Goal: Task Accomplishment & Management: Manage account settings

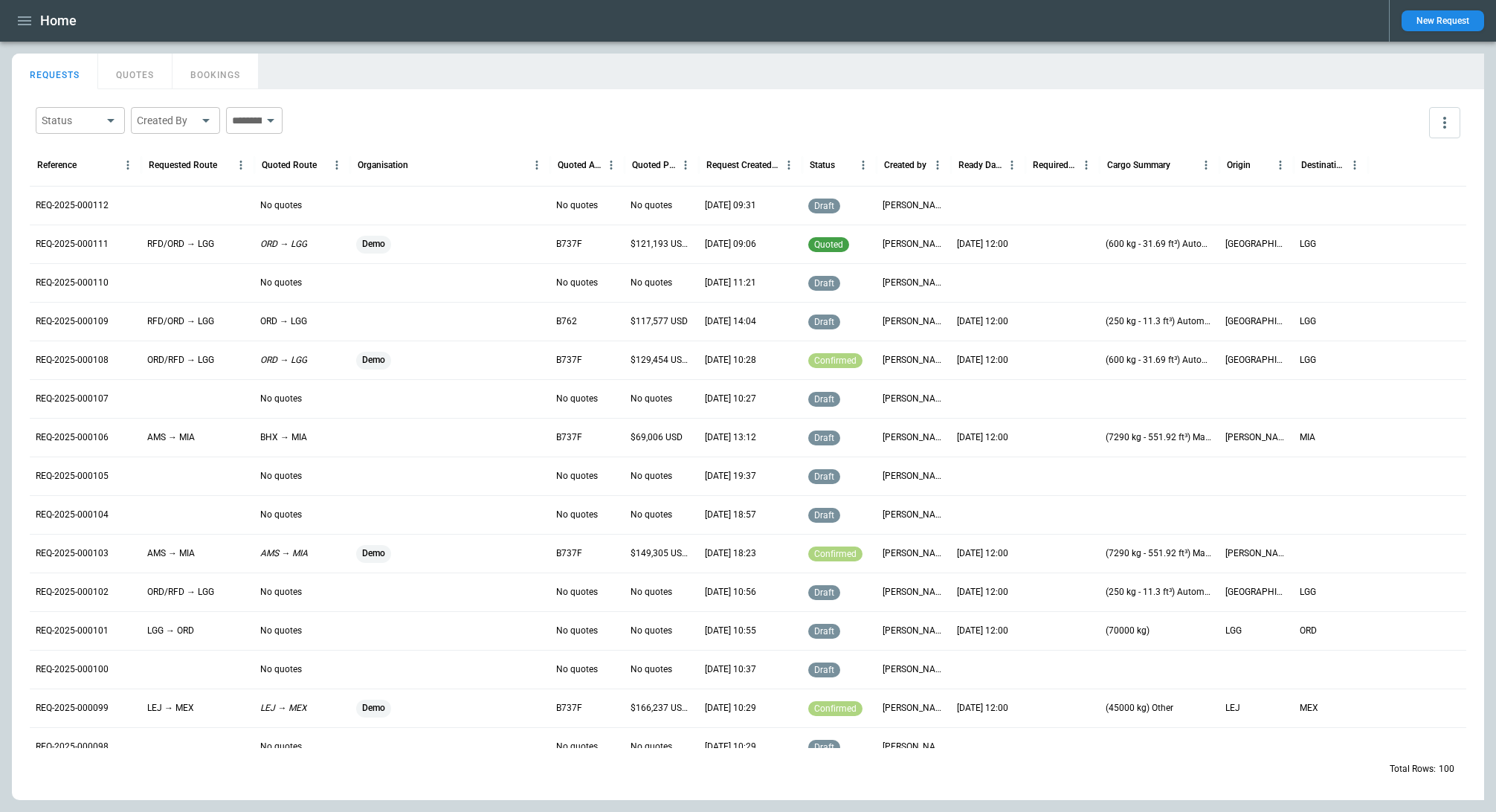
click at [66, 201] on p "REQ-2025-000112" at bounding box center [72, 206] width 73 height 13
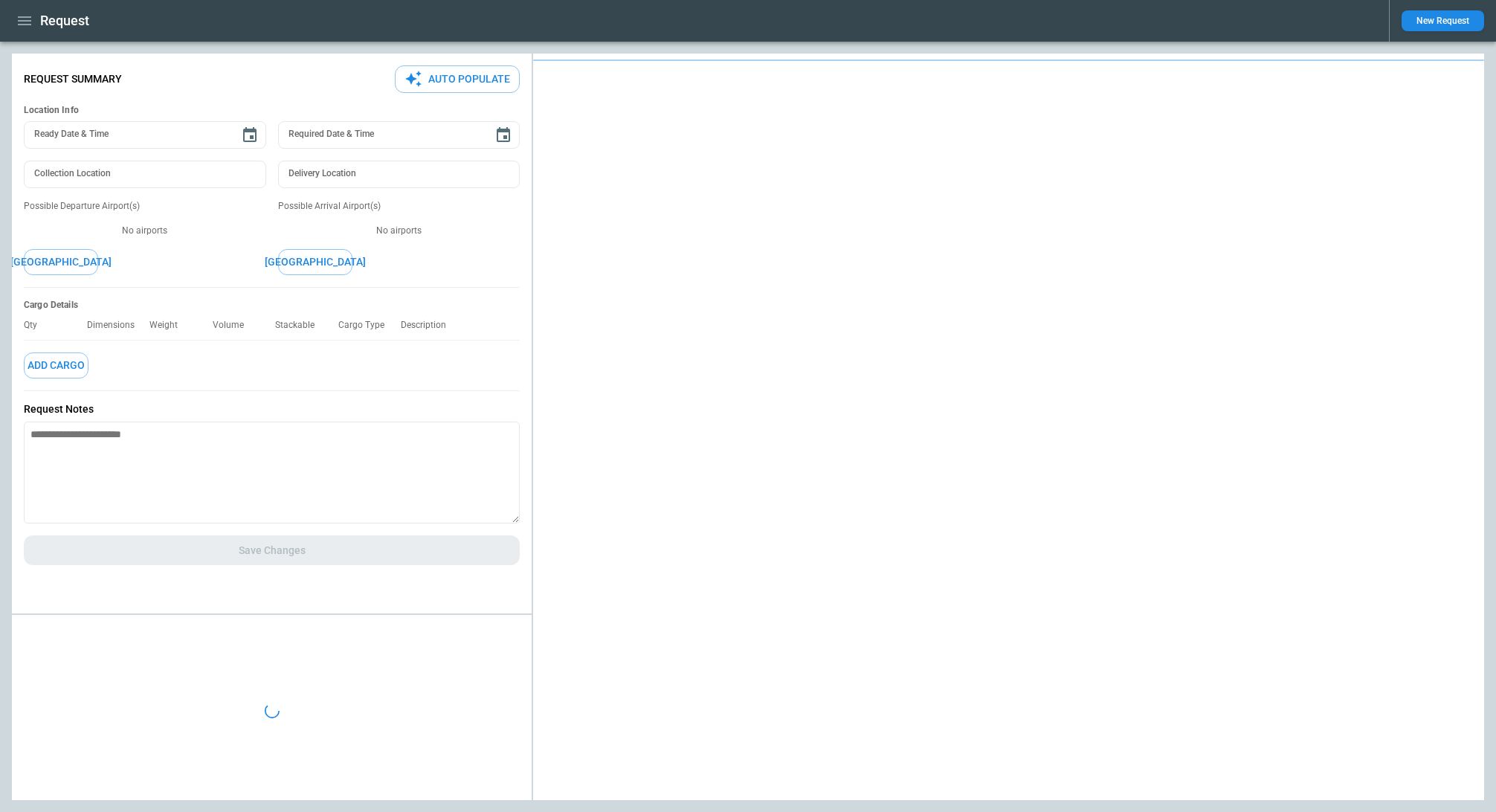
type textarea "*"
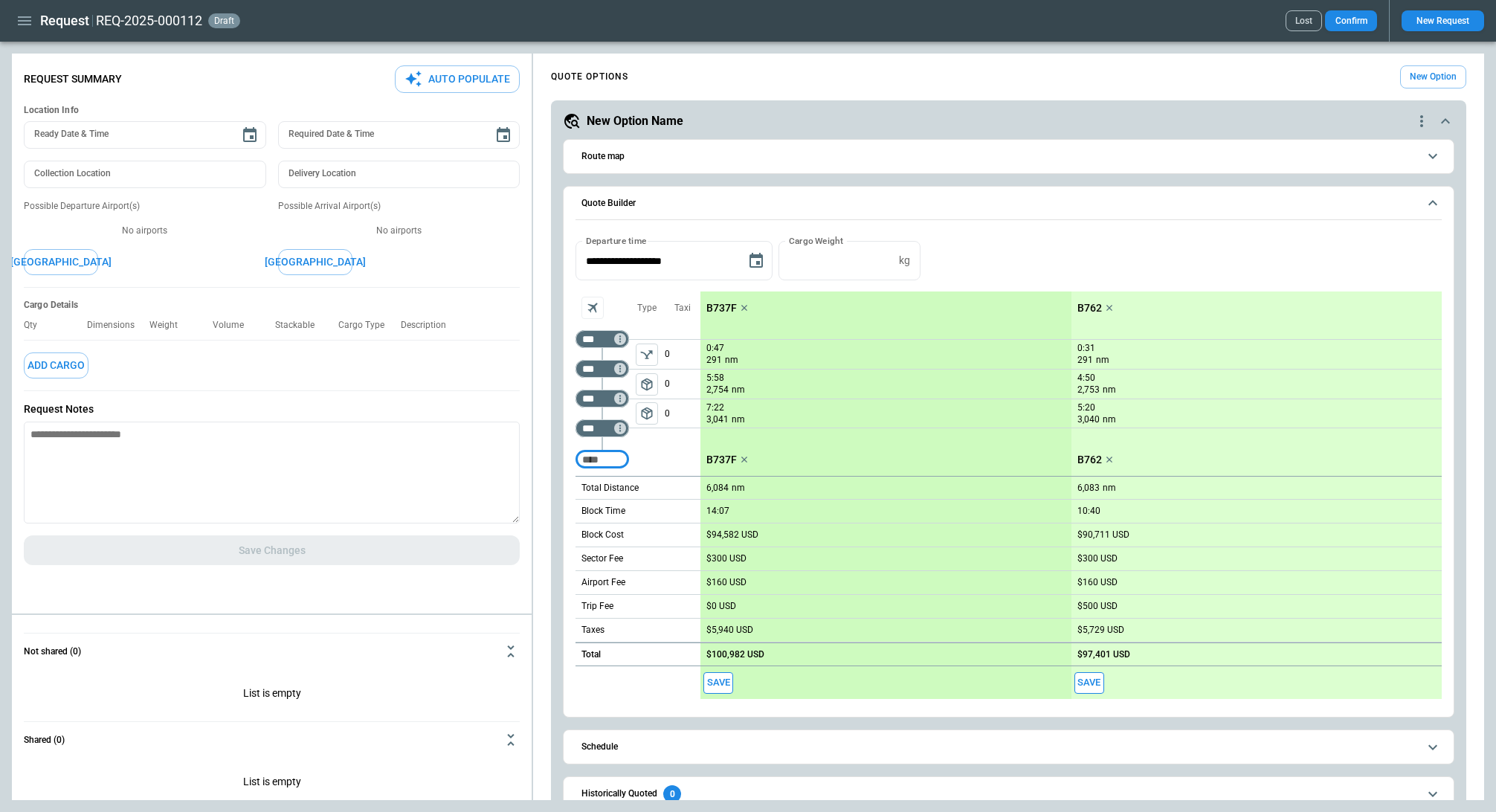
click at [1425, 73] on button "New Option" at bounding box center [1433, 77] width 66 height 23
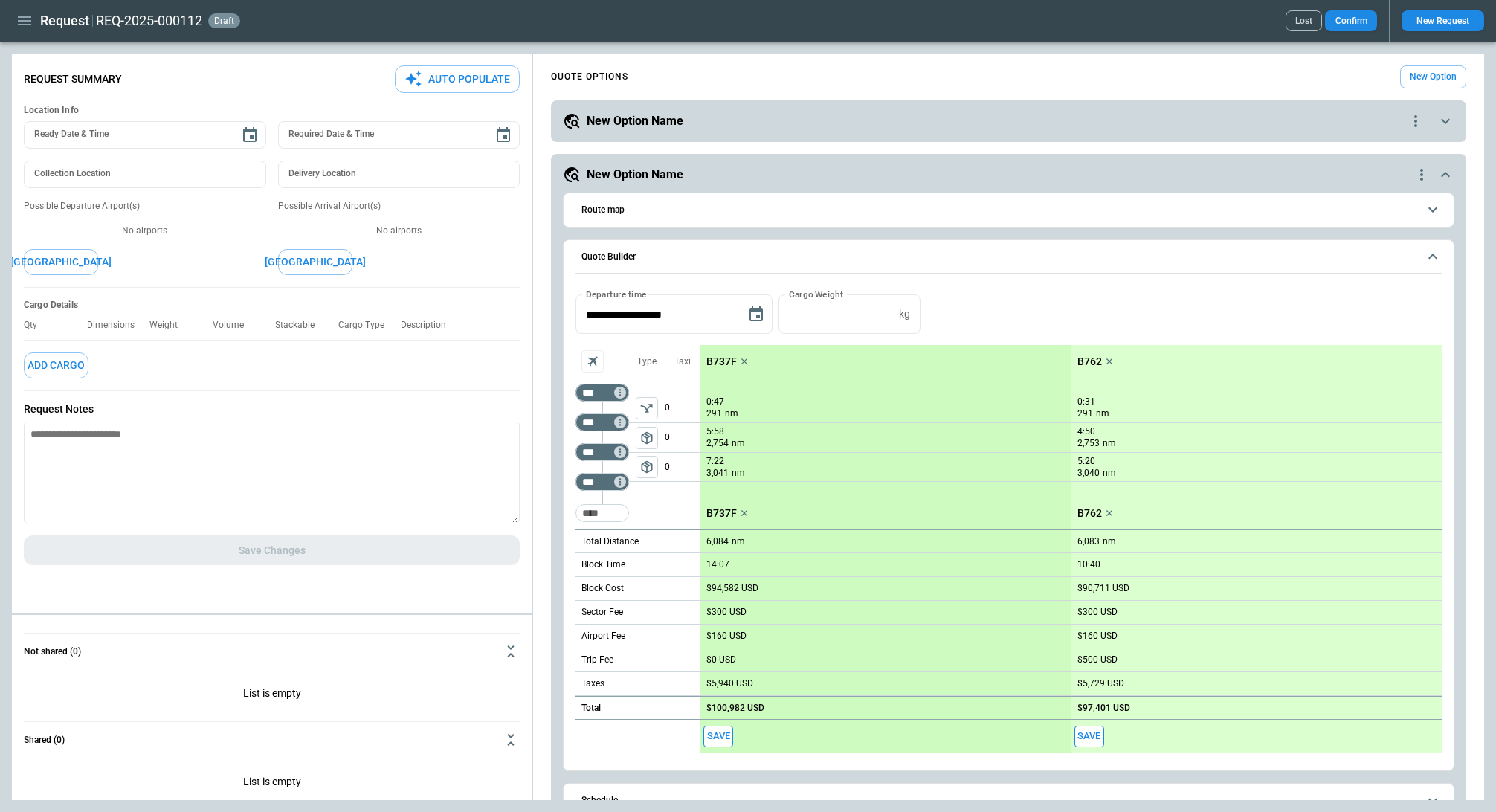
click at [1212, 175] on div "New Option Name" at bounding box center [988, 175] width 850 height 18
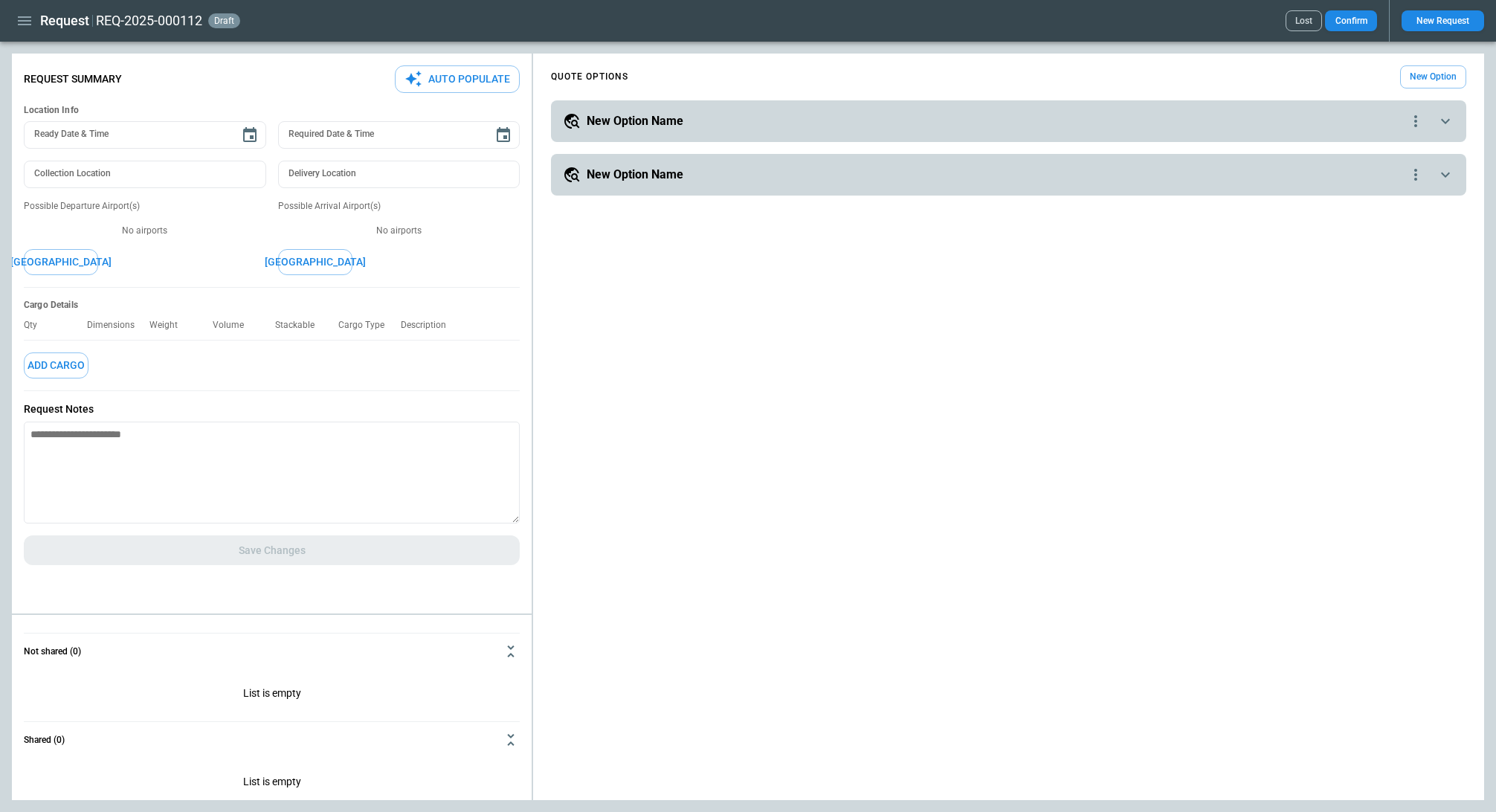
click at [1184, 125] on div "New Option Name" at bounding box center [985, 122] width 844 height 18
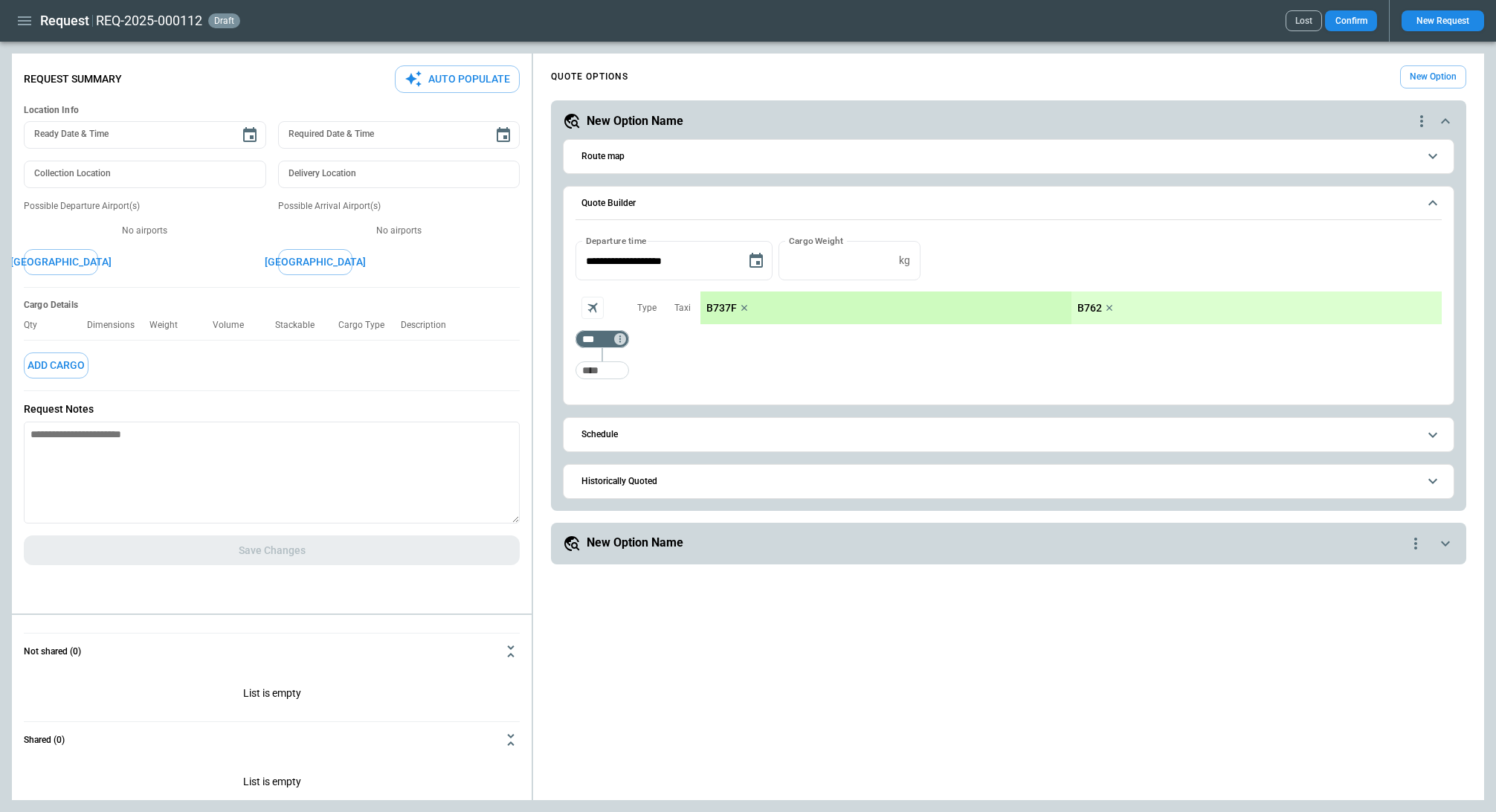
click at [882, 435] on span "Schedule" at bounding box center [999, 434] width 837 height 10
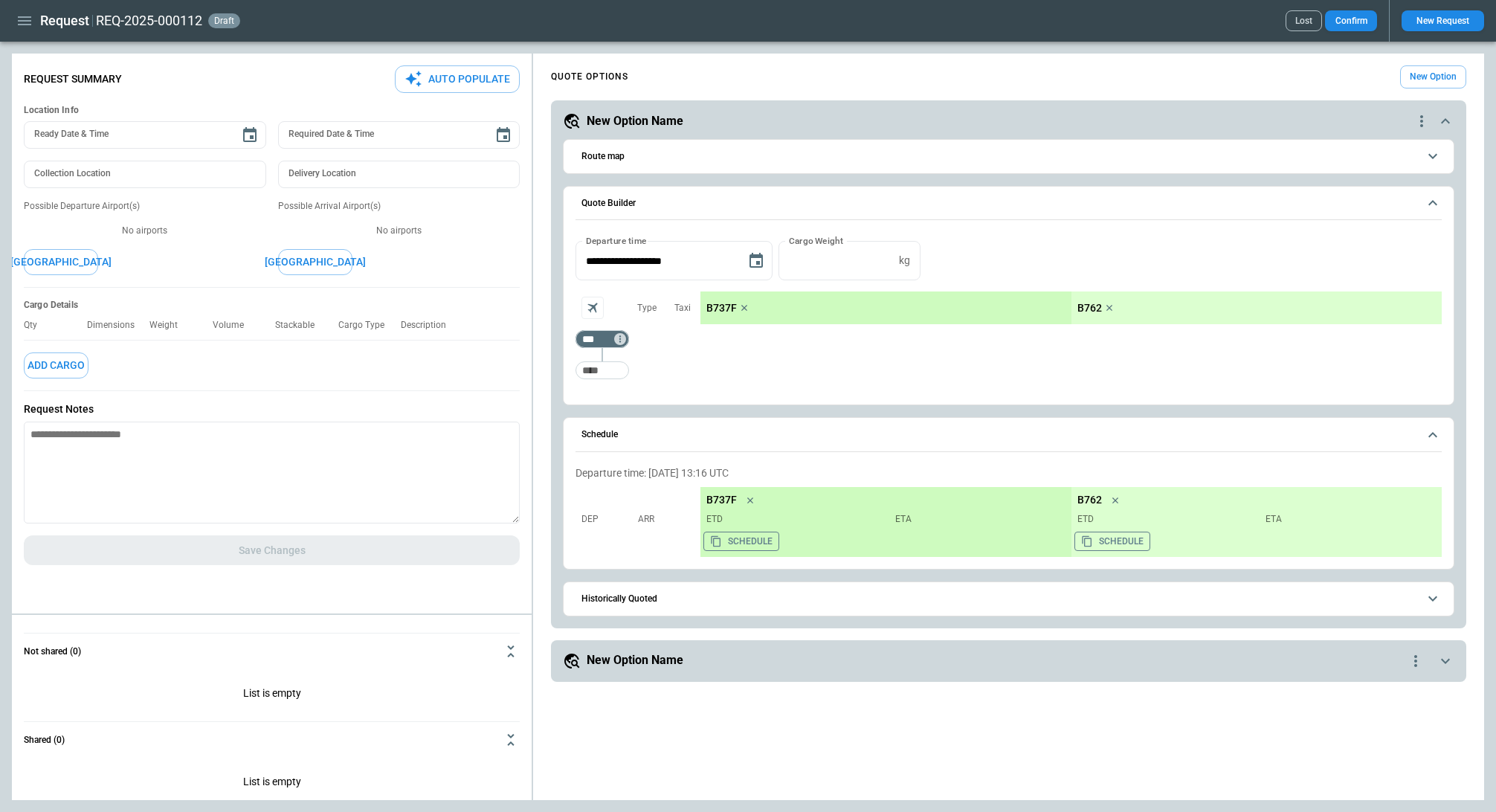
click at [882, 435] on span "Schedule" at bounding box center [999, 434] width 837 height 10
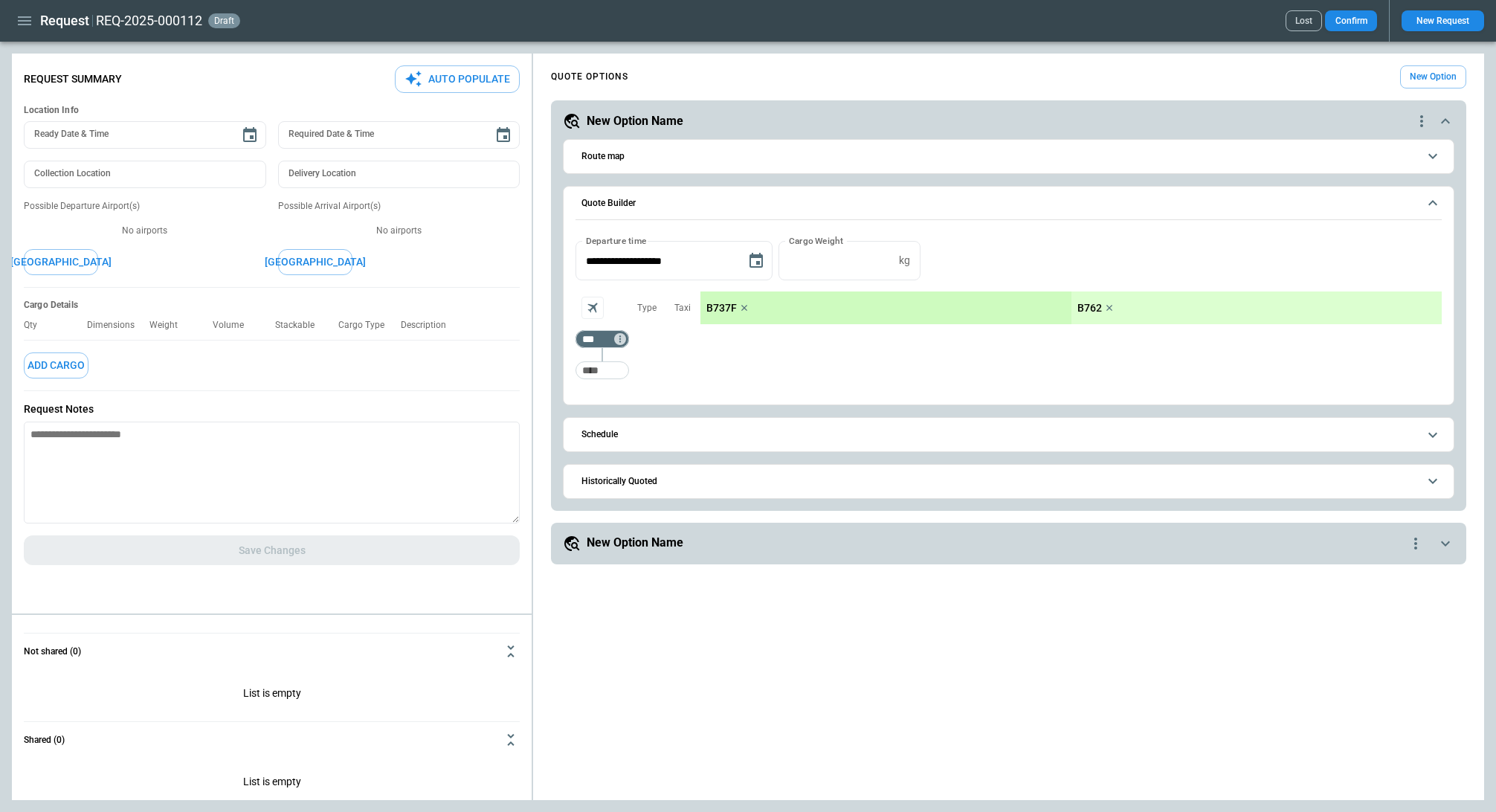
click at [822, 451] on button "Schedule" at bounding box center [1008, 434] width 866 height 34
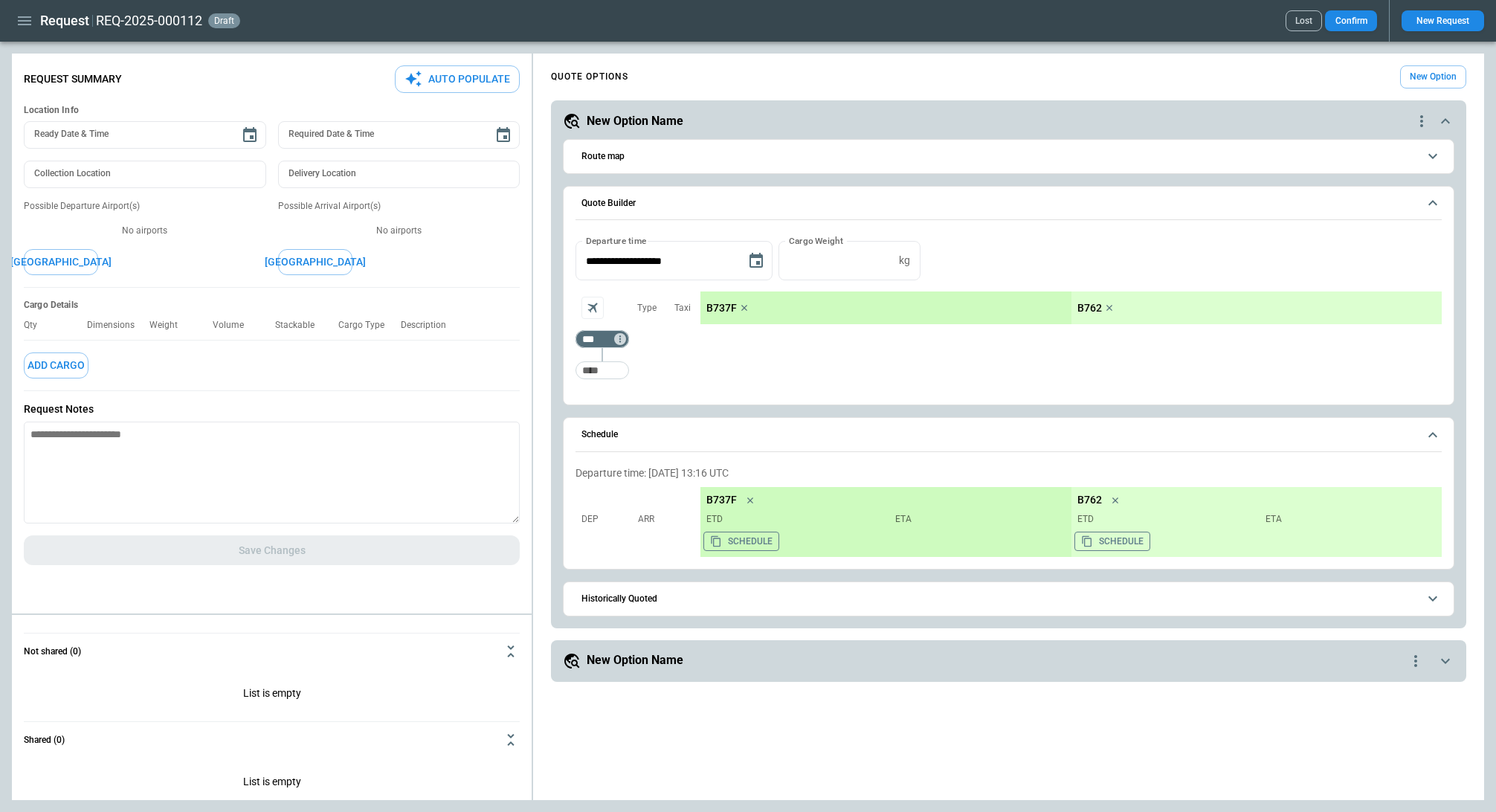
click at [780, 614] on button "Historically Quoted" at bounding box center [1008, 599] width 866 height 34
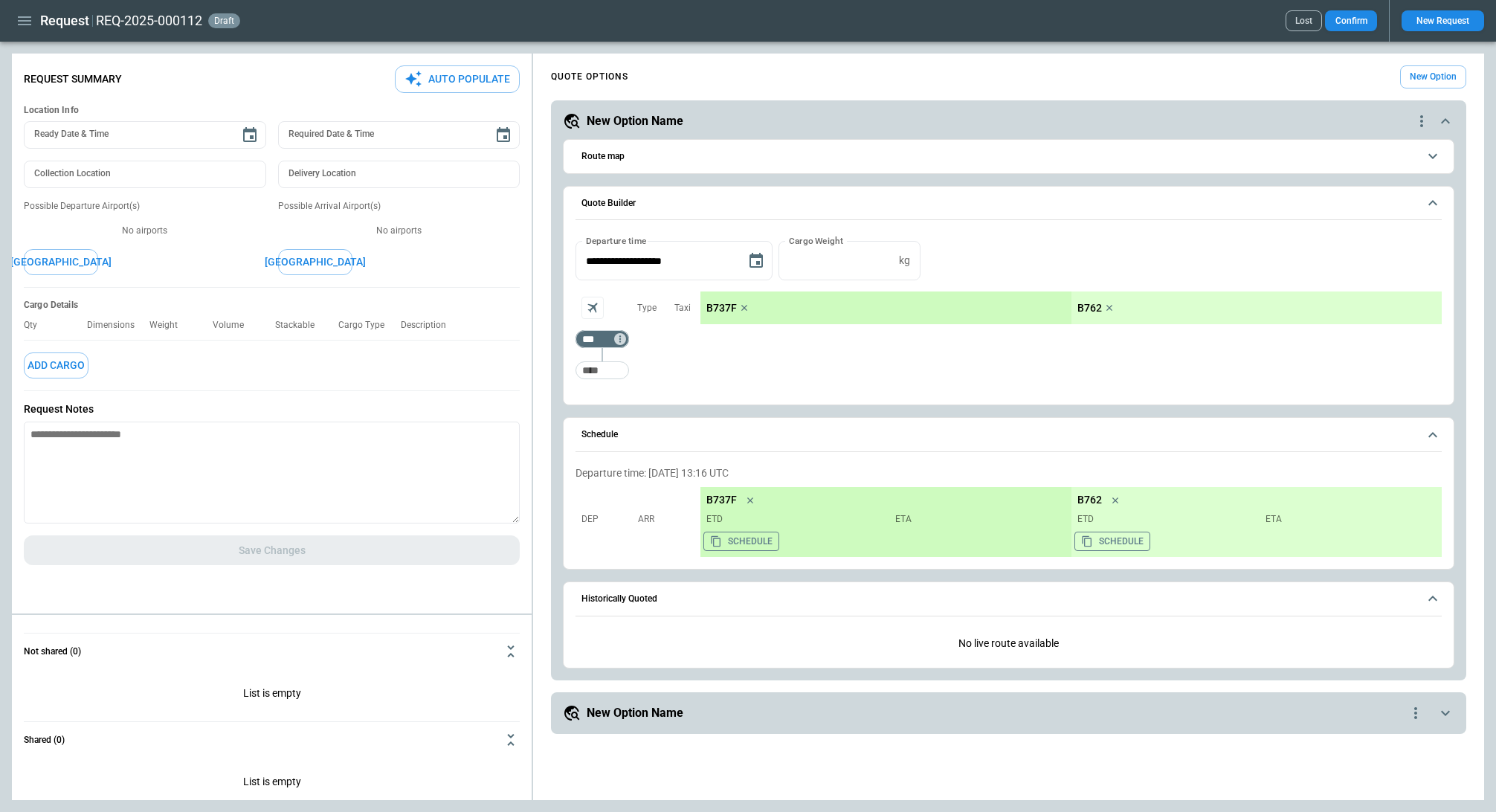
click at [780, 614] on button "Historically Quoted" at bounding box center [1008, 599] width 866 height 34
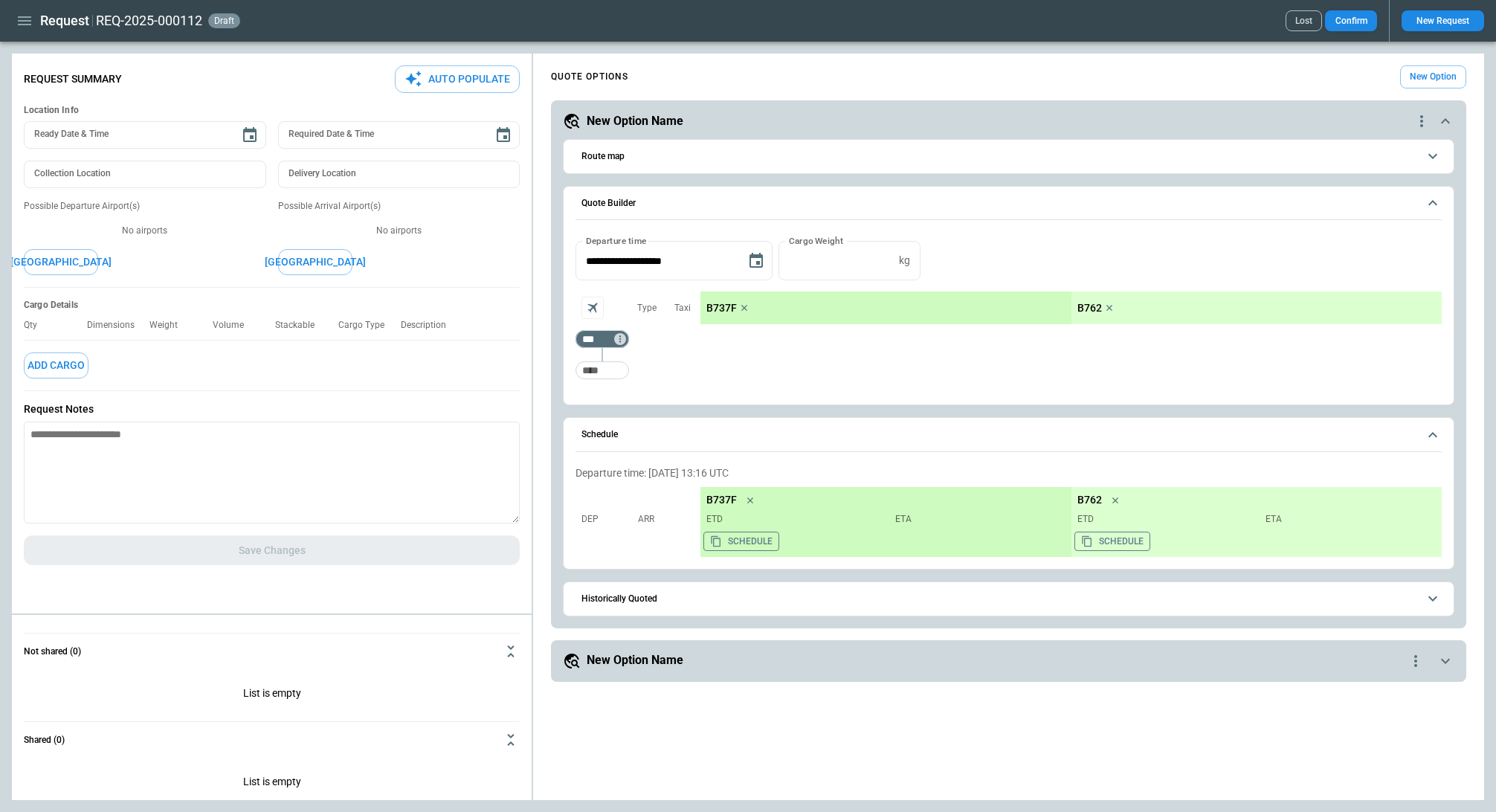
click at [788, 432] on span "Schedule" at bounding box center [999, 434] width 837 height 10
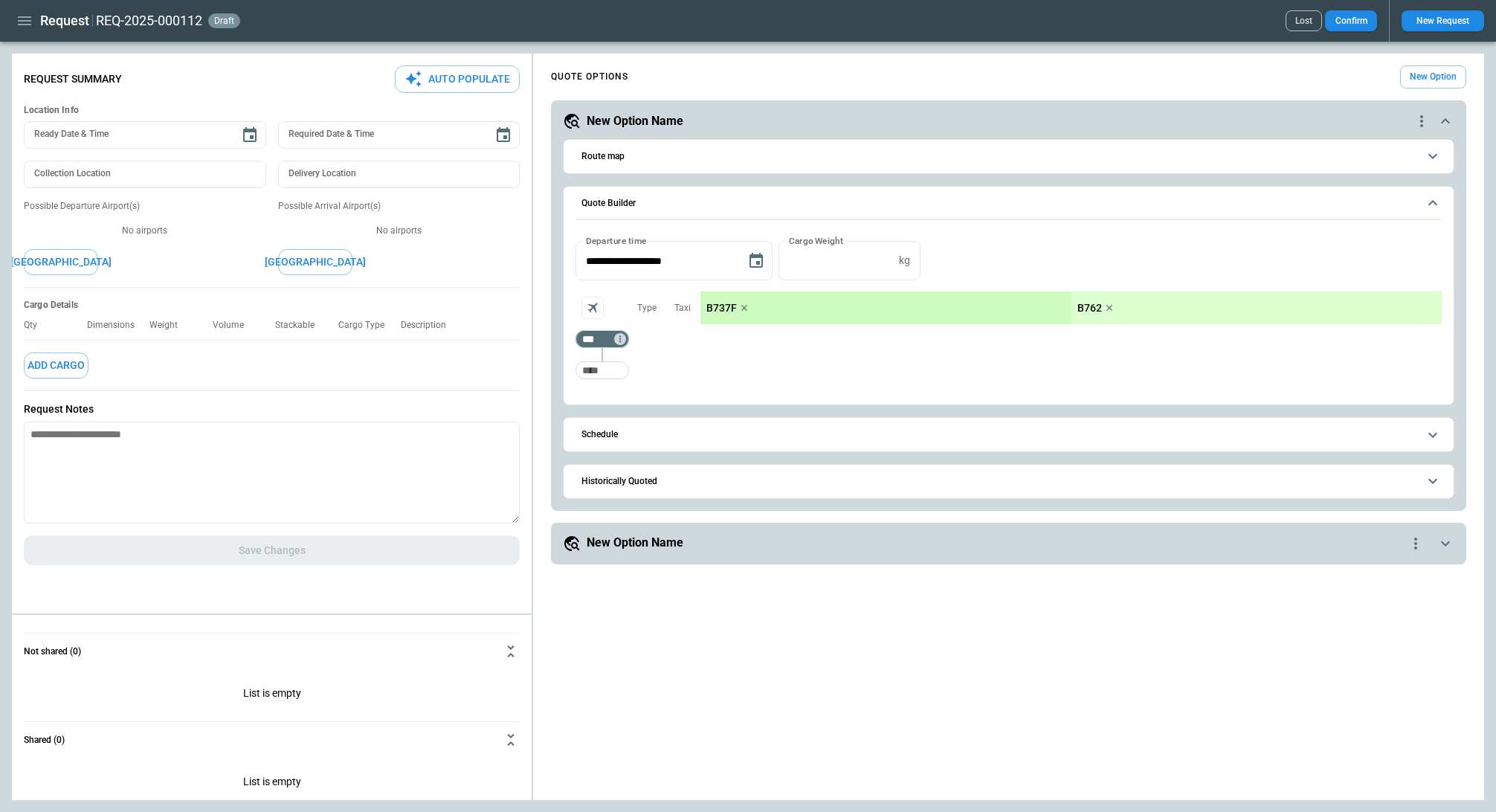
click at [807, 166] on button "Route map" at bounding box center [1008, 156] width 866 height 34
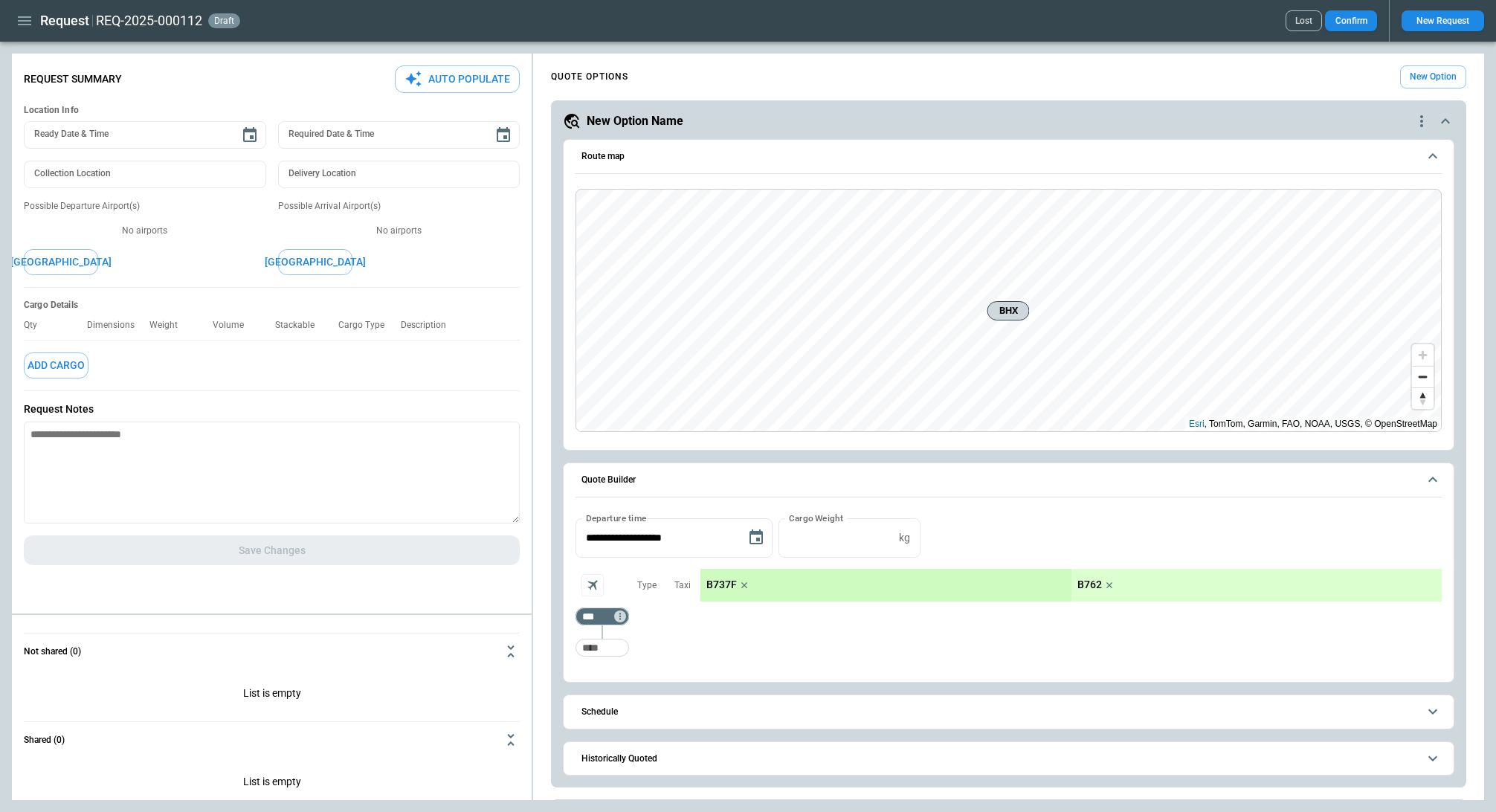
click at [807, 166] on button "Route map" at bounding box center [1008, 156] width 866 height 34
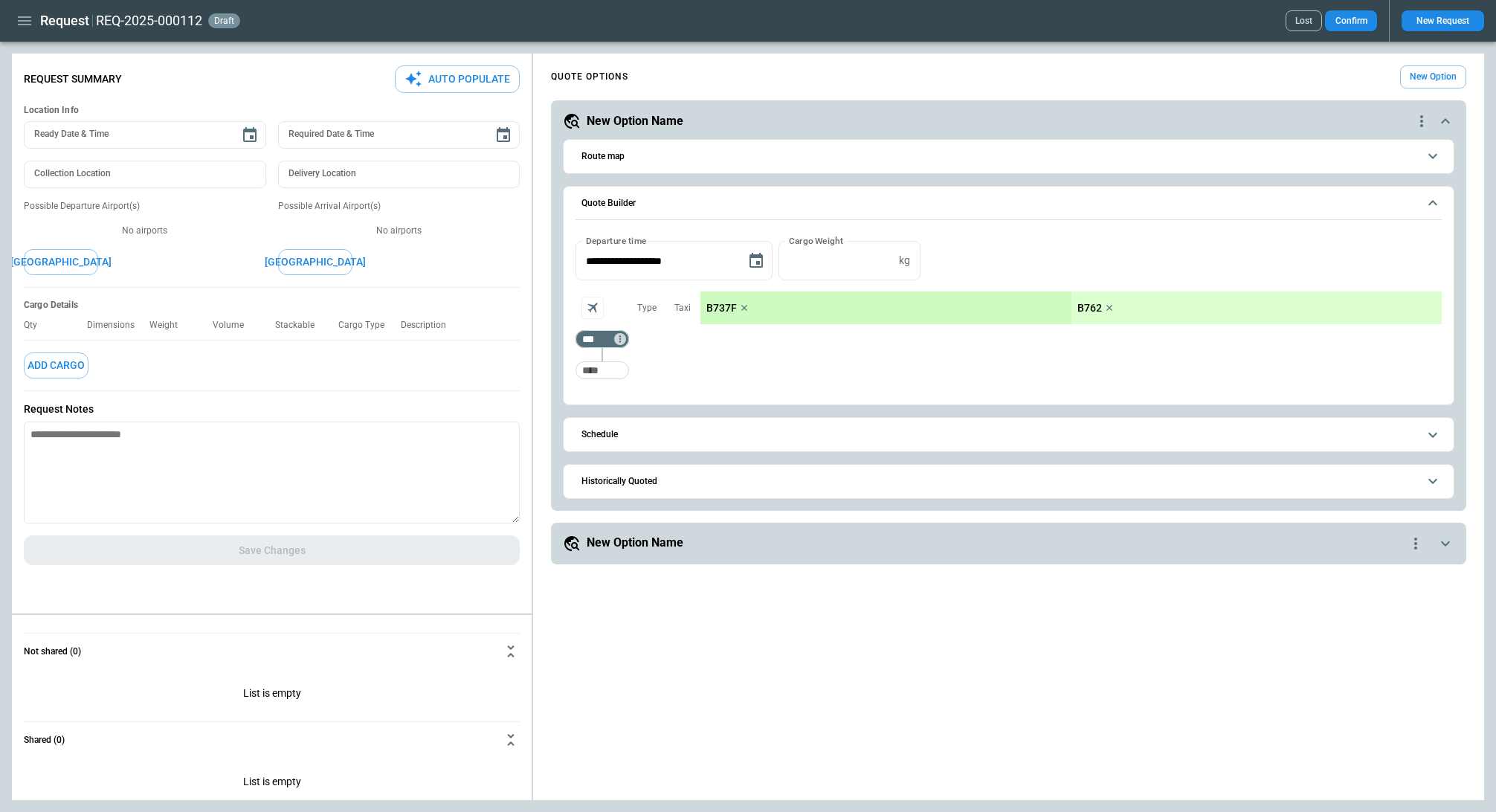
click at [32, 16] on icon "button" at bounding box center [25, 21] width 18 height 18
click at [68, 189] on li "Settings" at bounding box center [68, 200] width 112 height 25
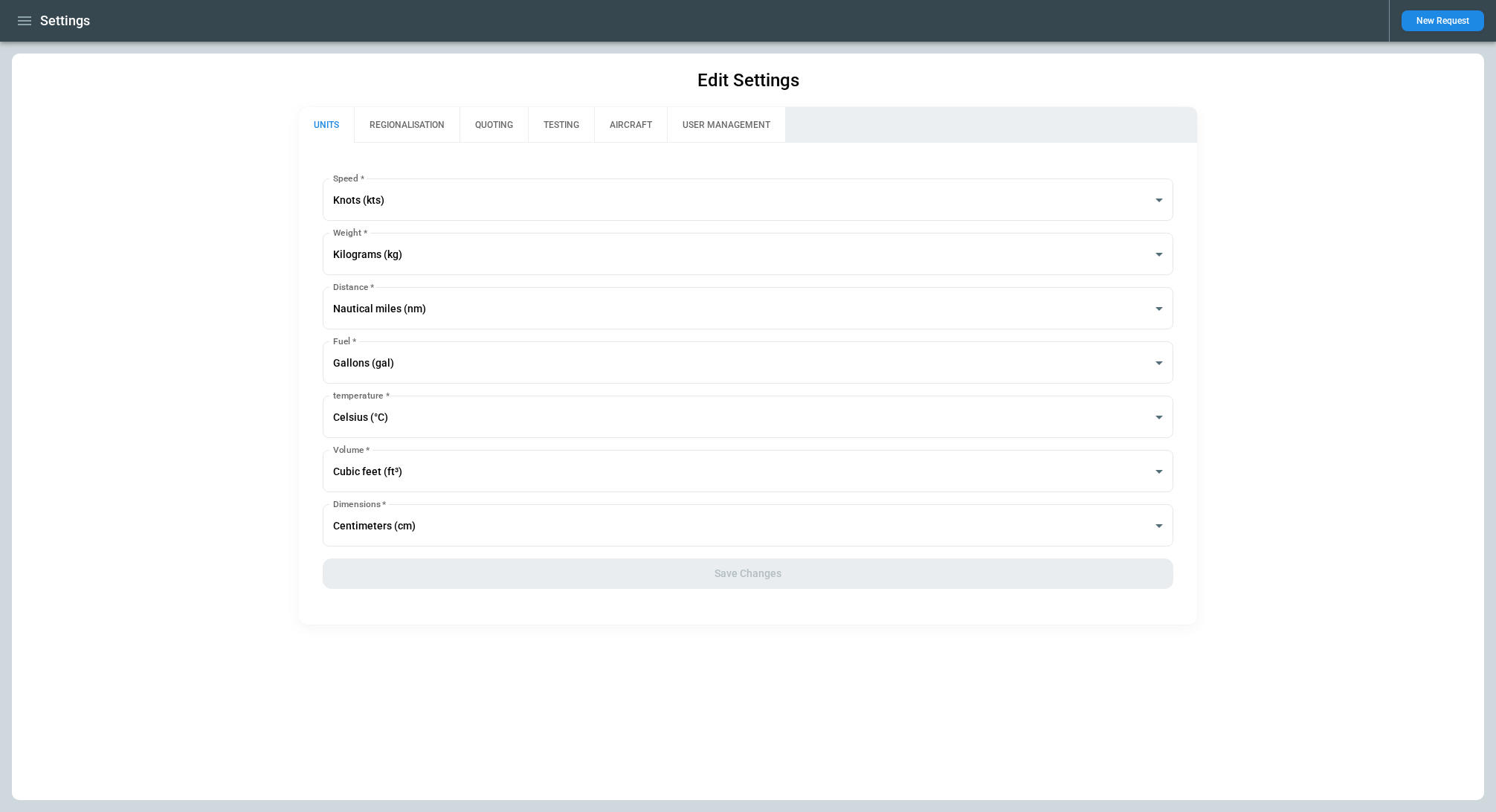
click at [418, 134] on button "REGIONALISATION" at bounding box center [406, 124] width 105 height 36
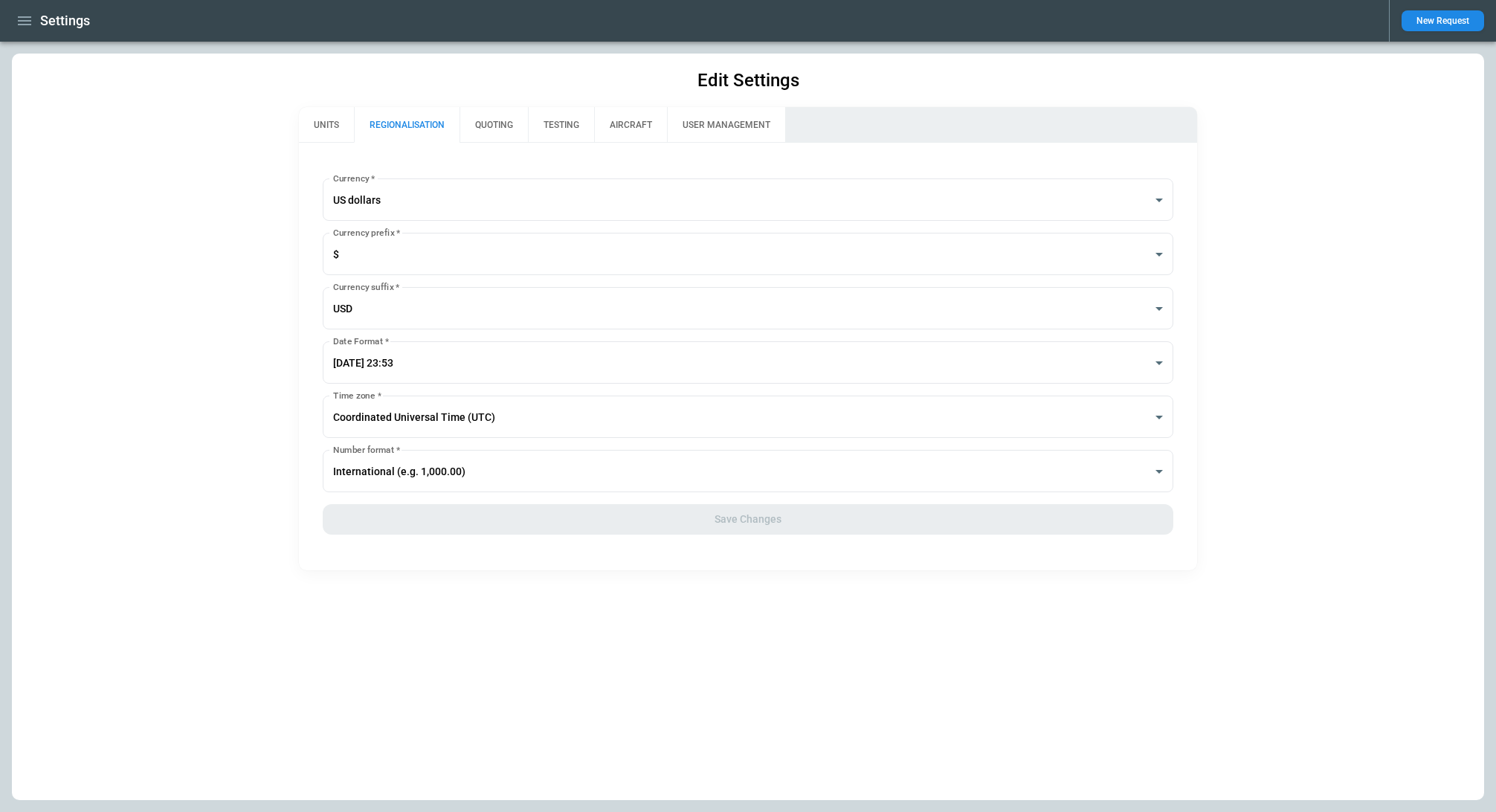
click at [491, 129] on button "QUOTING" at bounding box center [494, 124] width 69 height 36
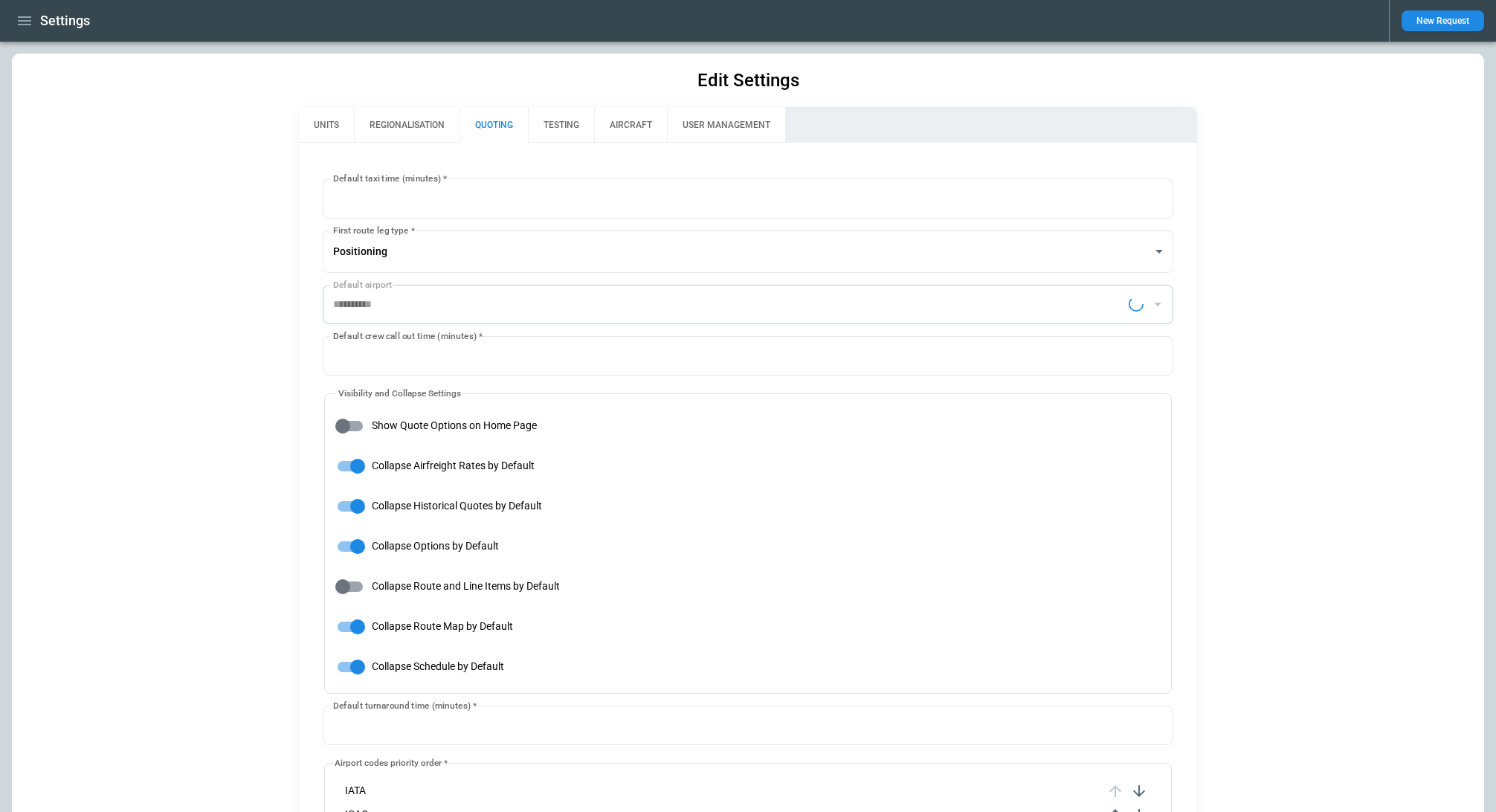
type input "**********"
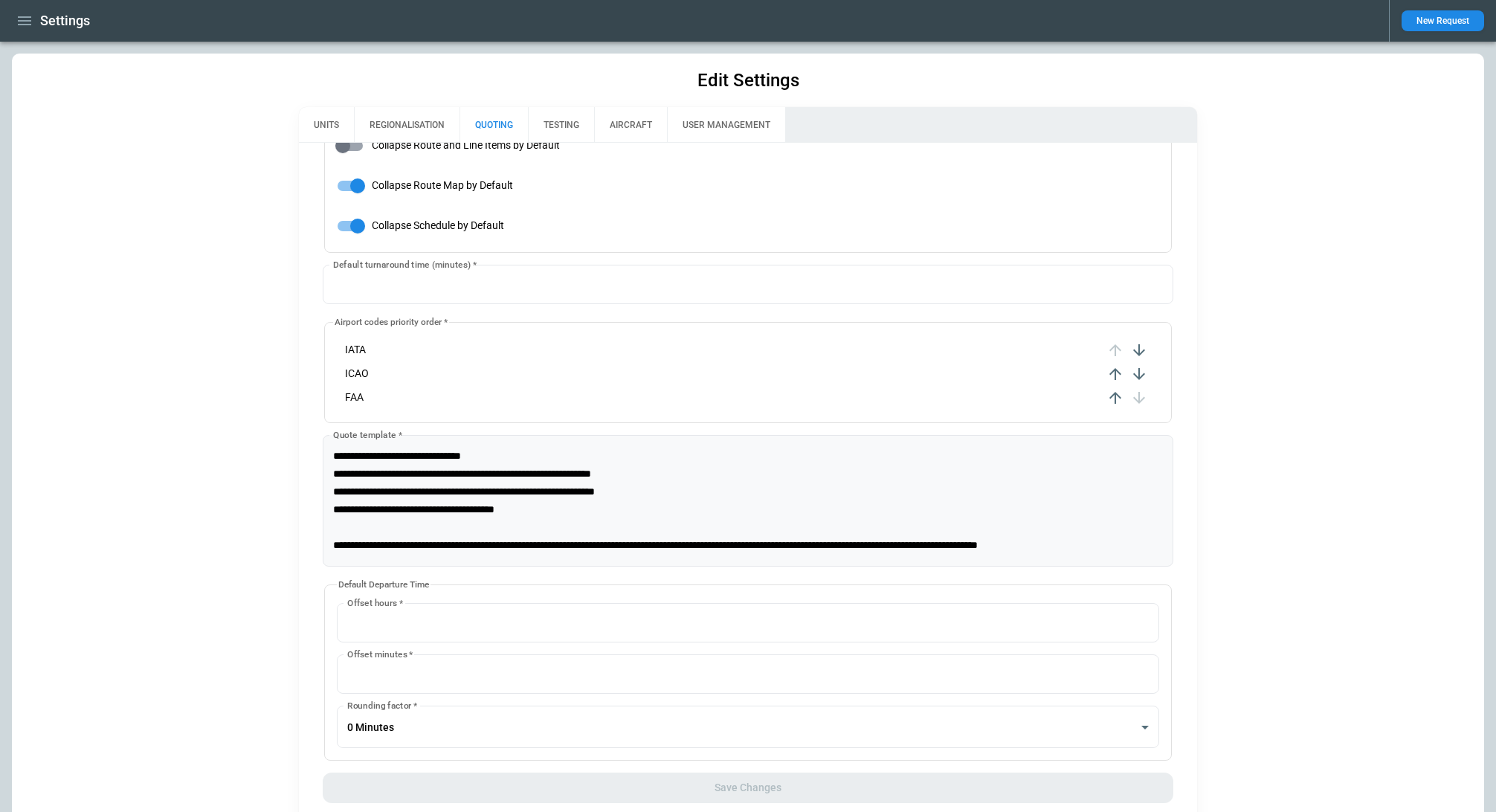
scroll to position [479, 0]
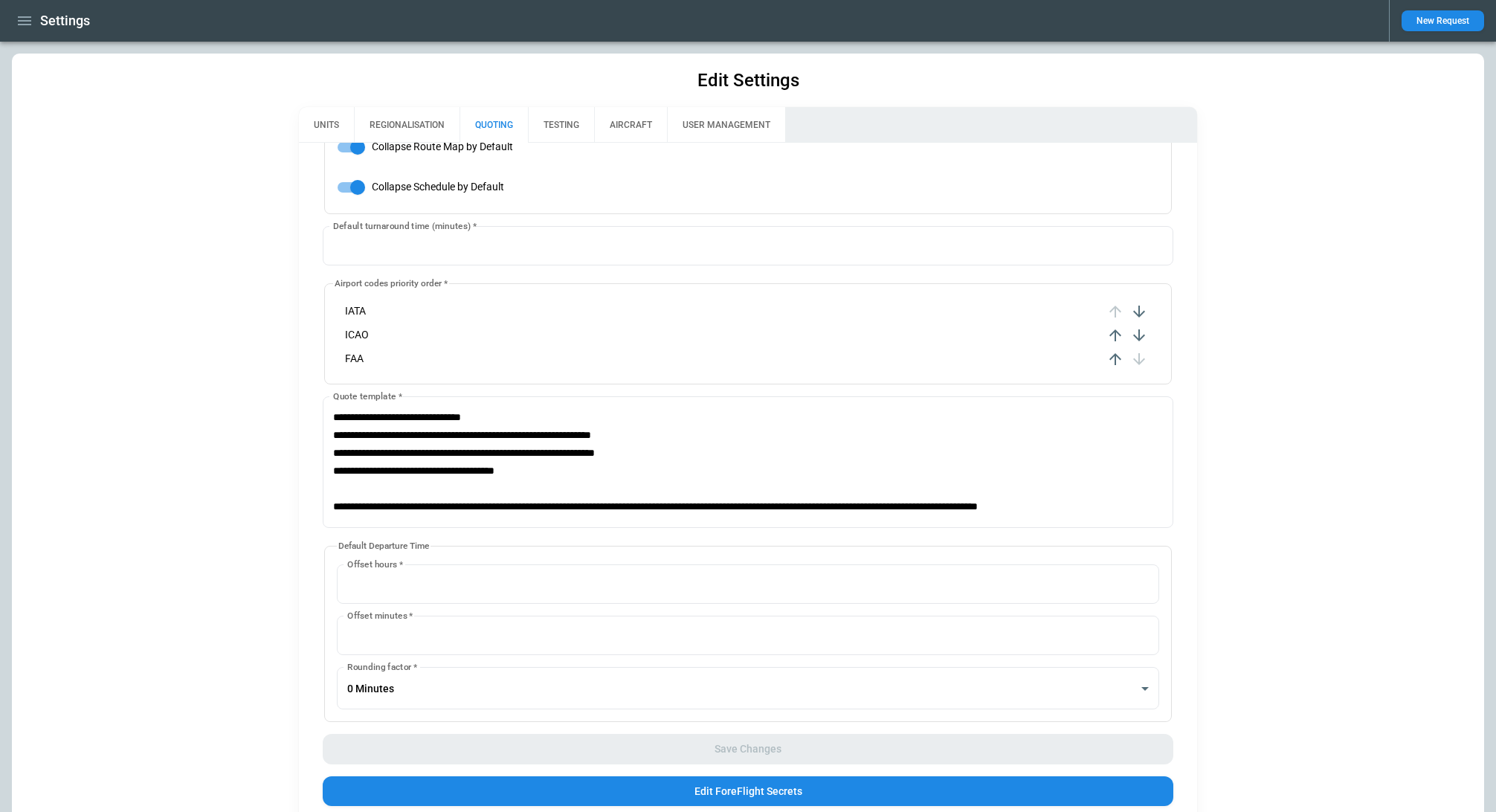
click at [314, 595] on div "**********" at bounding box center [747, 492] width 897 height 699
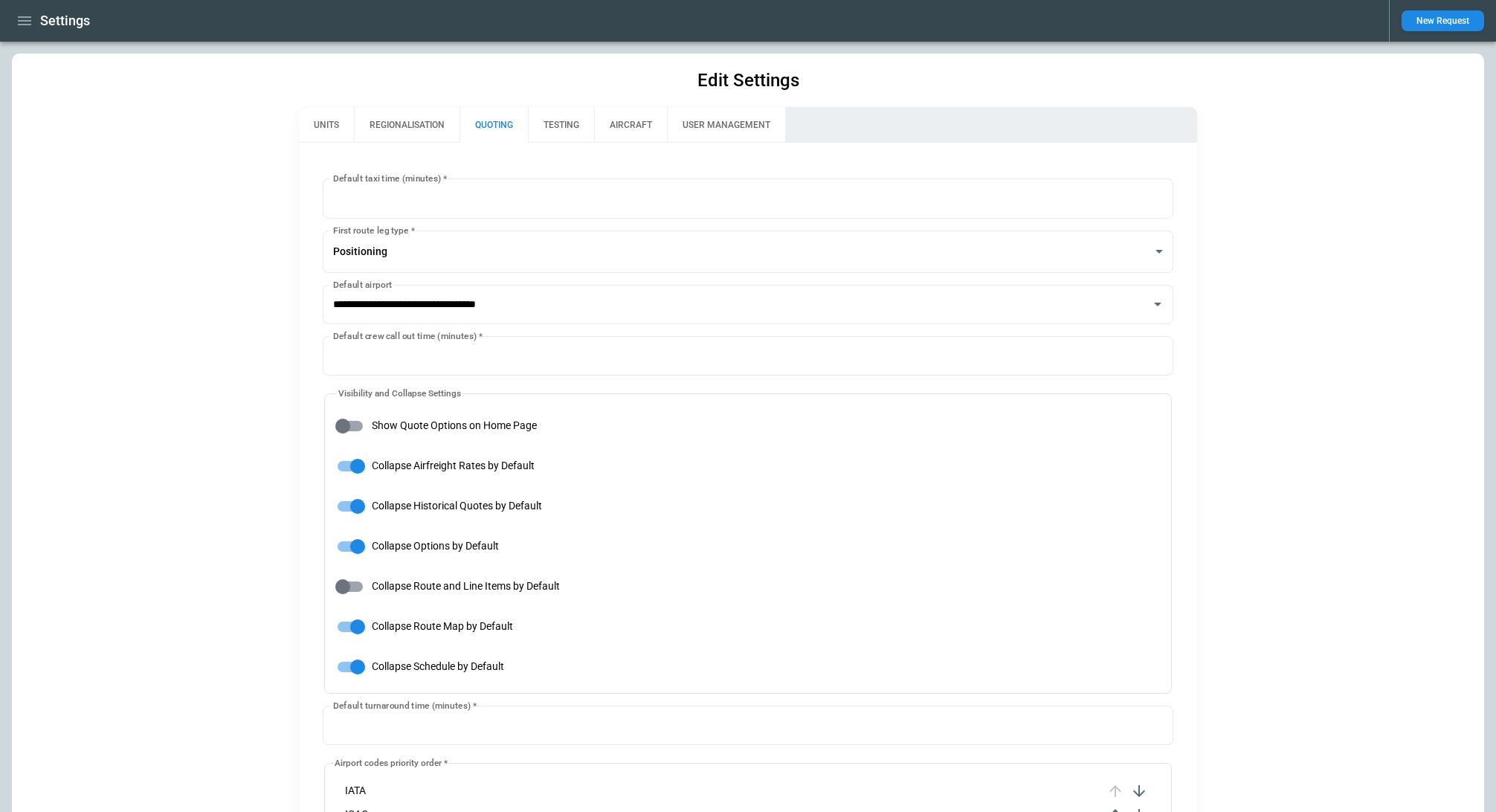
click at [585, 139] on button "TESTING" at bounding box center [561, 124] width 66 height 36
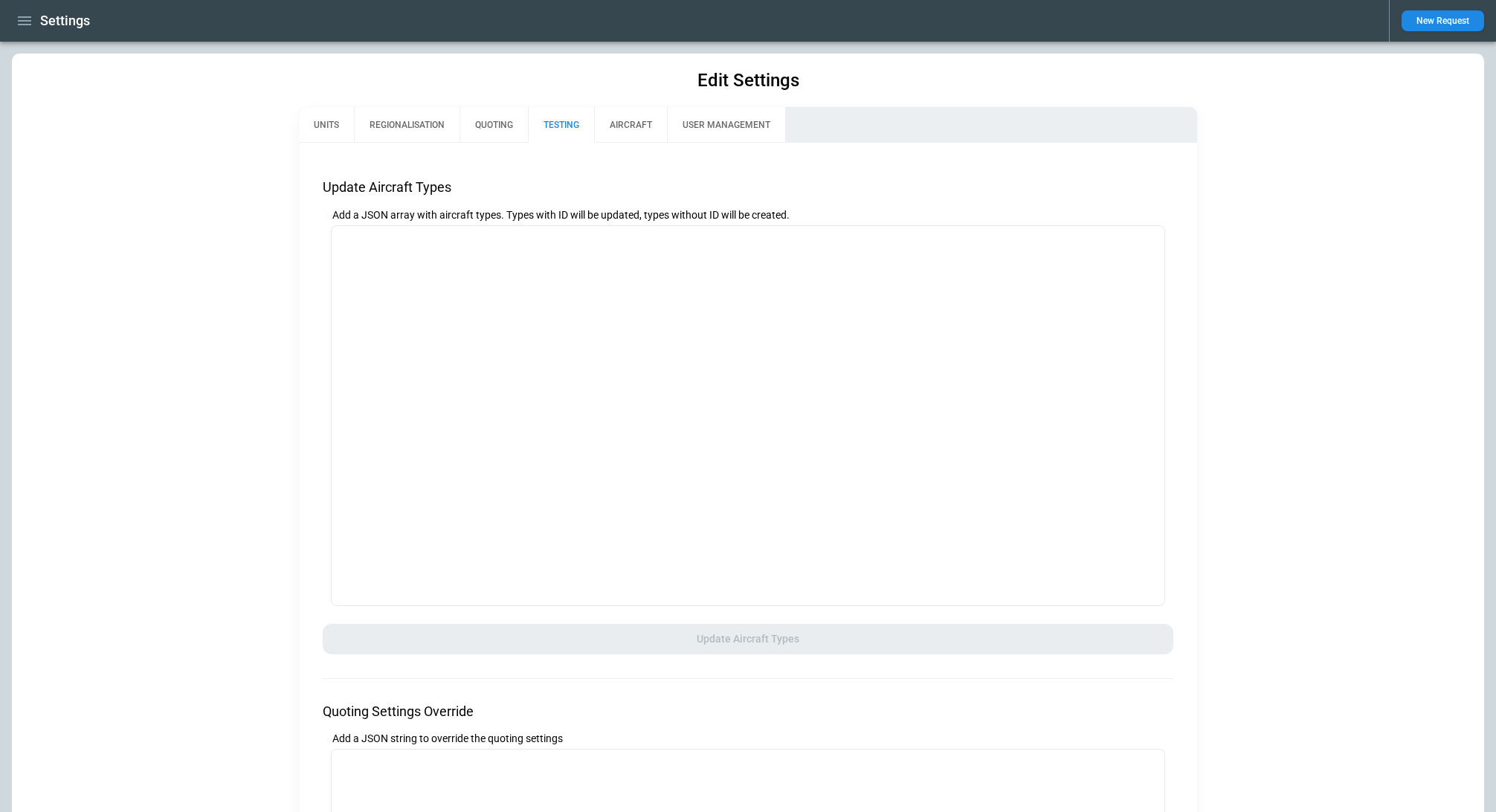
click at [668, 111] on button "USER MANAGEMENT" at bounding box center [725, 124] width 118 height 36
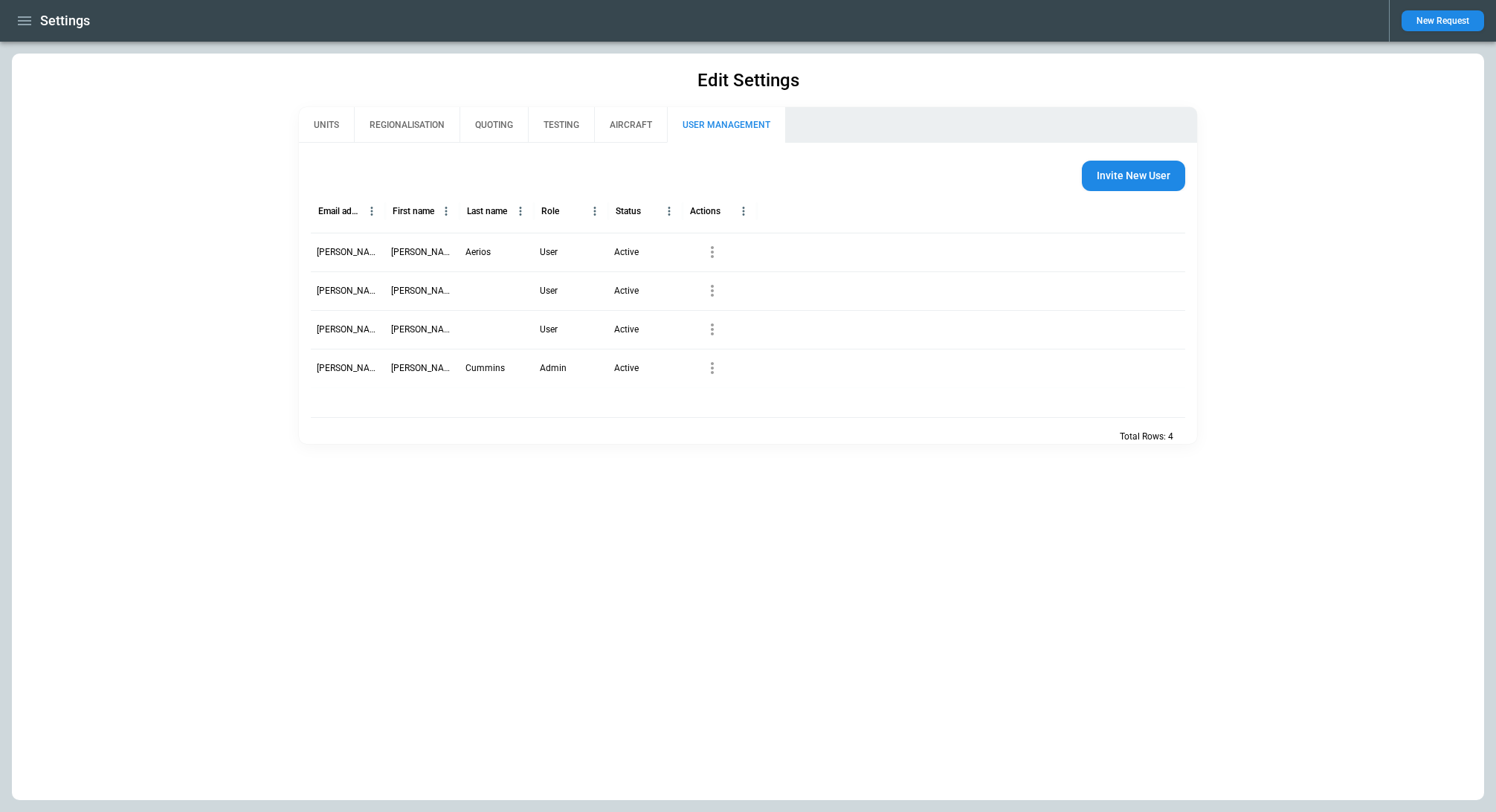
click at [644, 122] on button "AIRCRAFT" at bounding box center [631, 124] width 73 height 36
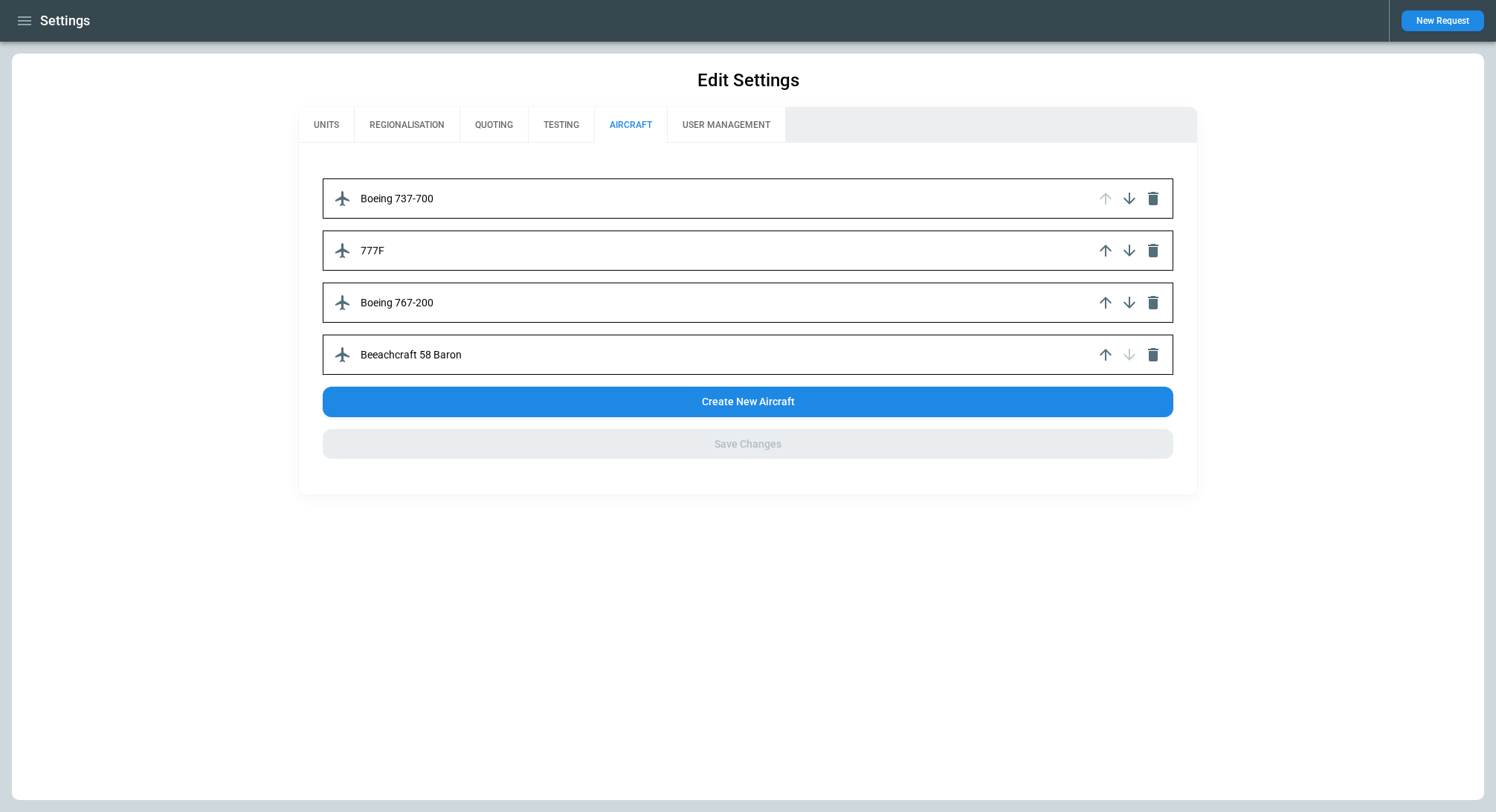
click at [477, 204] on div "Boeing 737-700" at bounding box center [747, 198] width 850 height 40
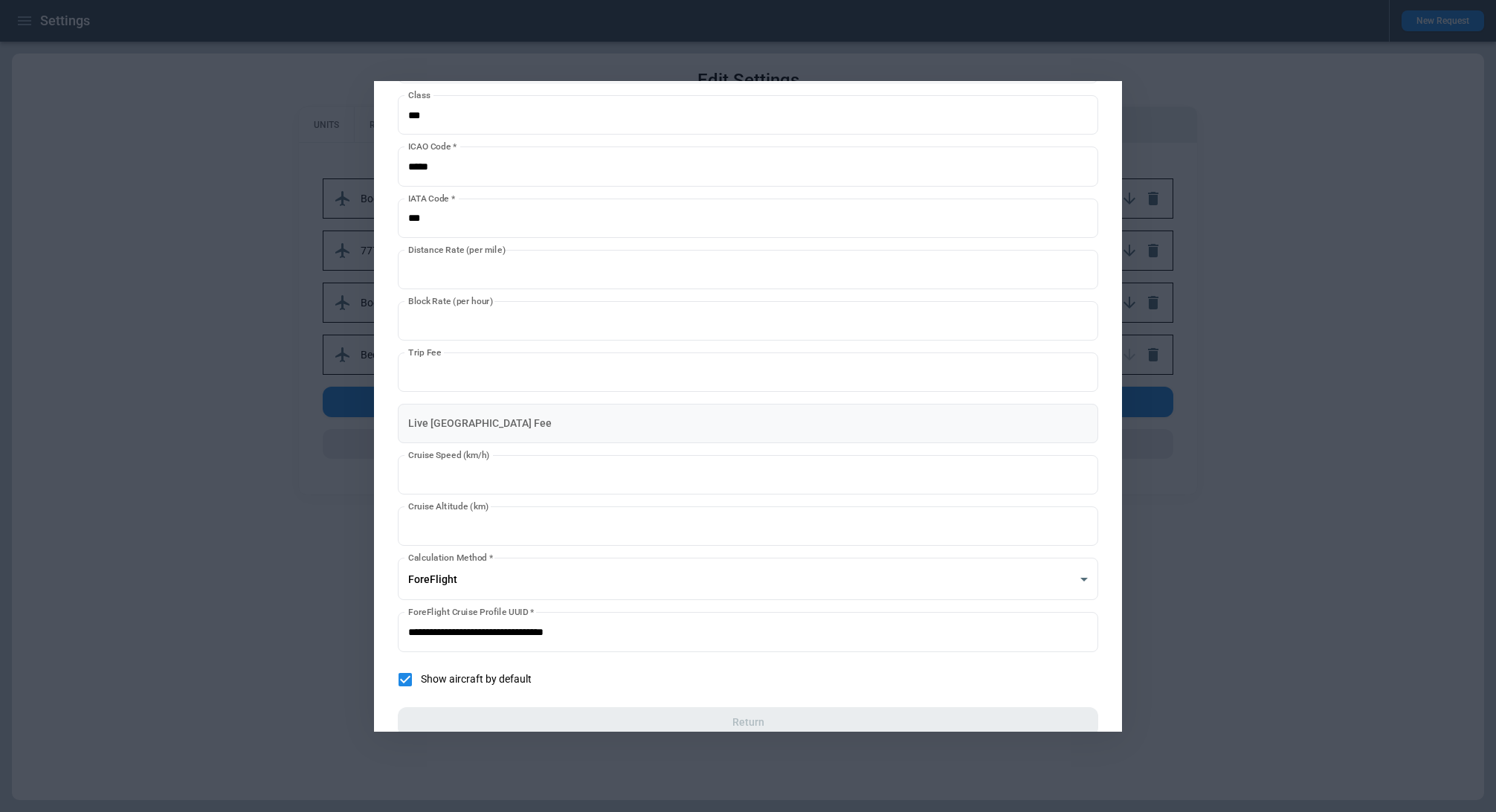
scroll to position [115, 0]
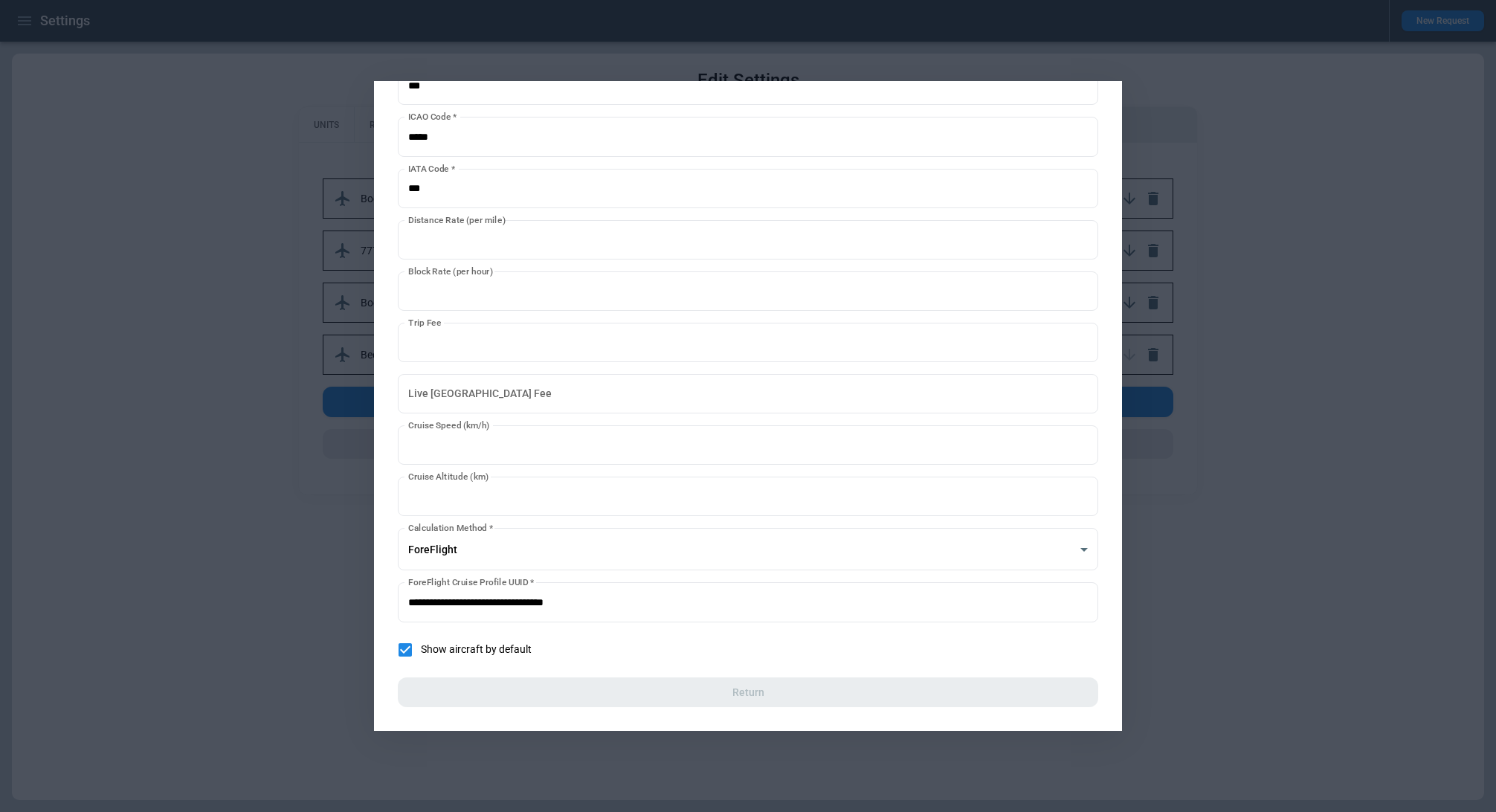
click at [382, 563] on div "**********" at bounding box center [748, 406] width 748 height 650
click at [337, 540] on div at bounding box center [748, 406] width 1496 height 812
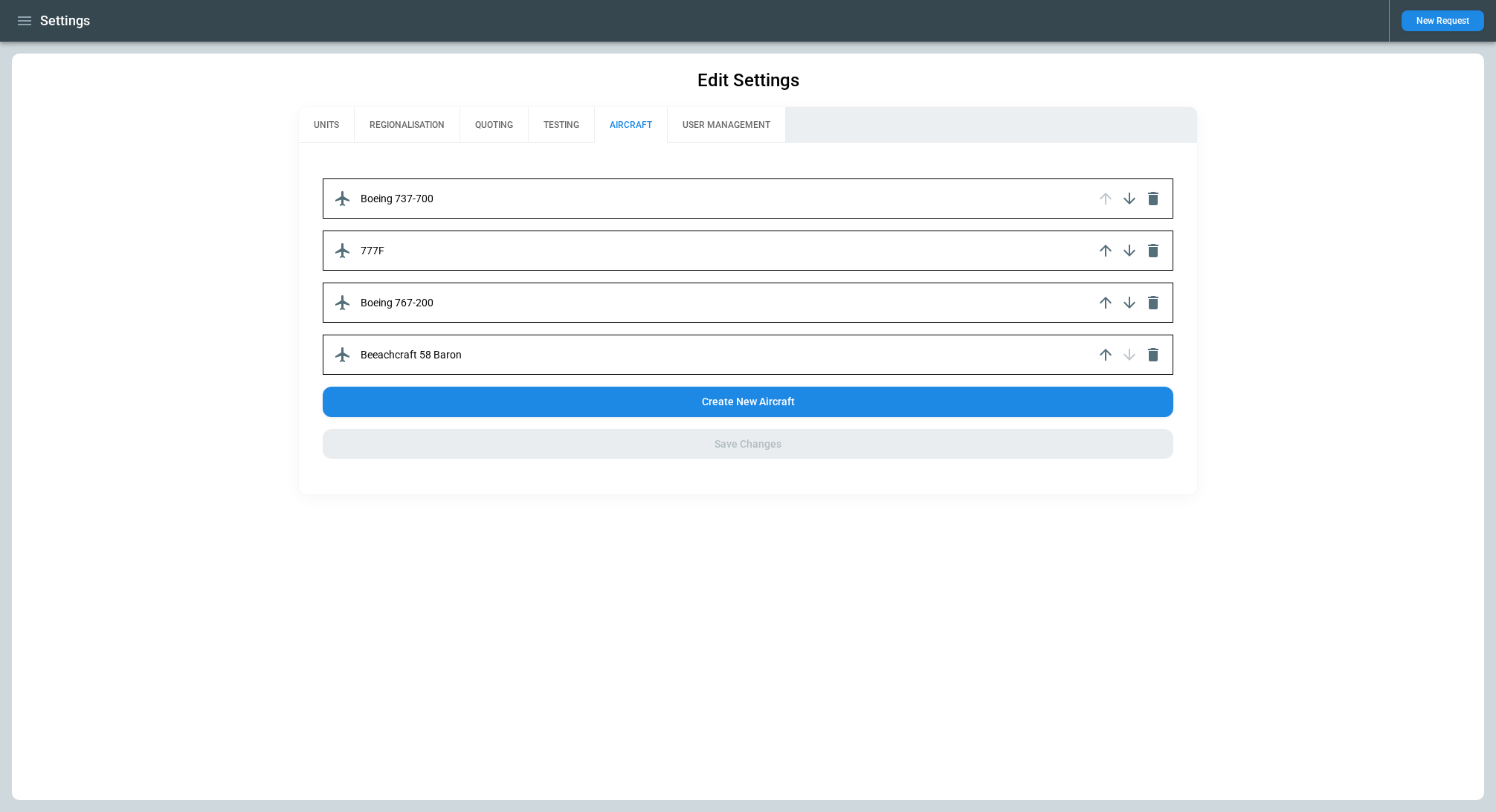
click at [730, 145] on div "Boeing 737-700 777F Boeing 767-200 Beeachcraft 58 Baron Create New Aircraft Sav…" at bounding box center [747, 318] width 897 height 352
click at [738, 136] on button "USER MANAGEMENT" at bounding box center [725, 124] width 118 height 36
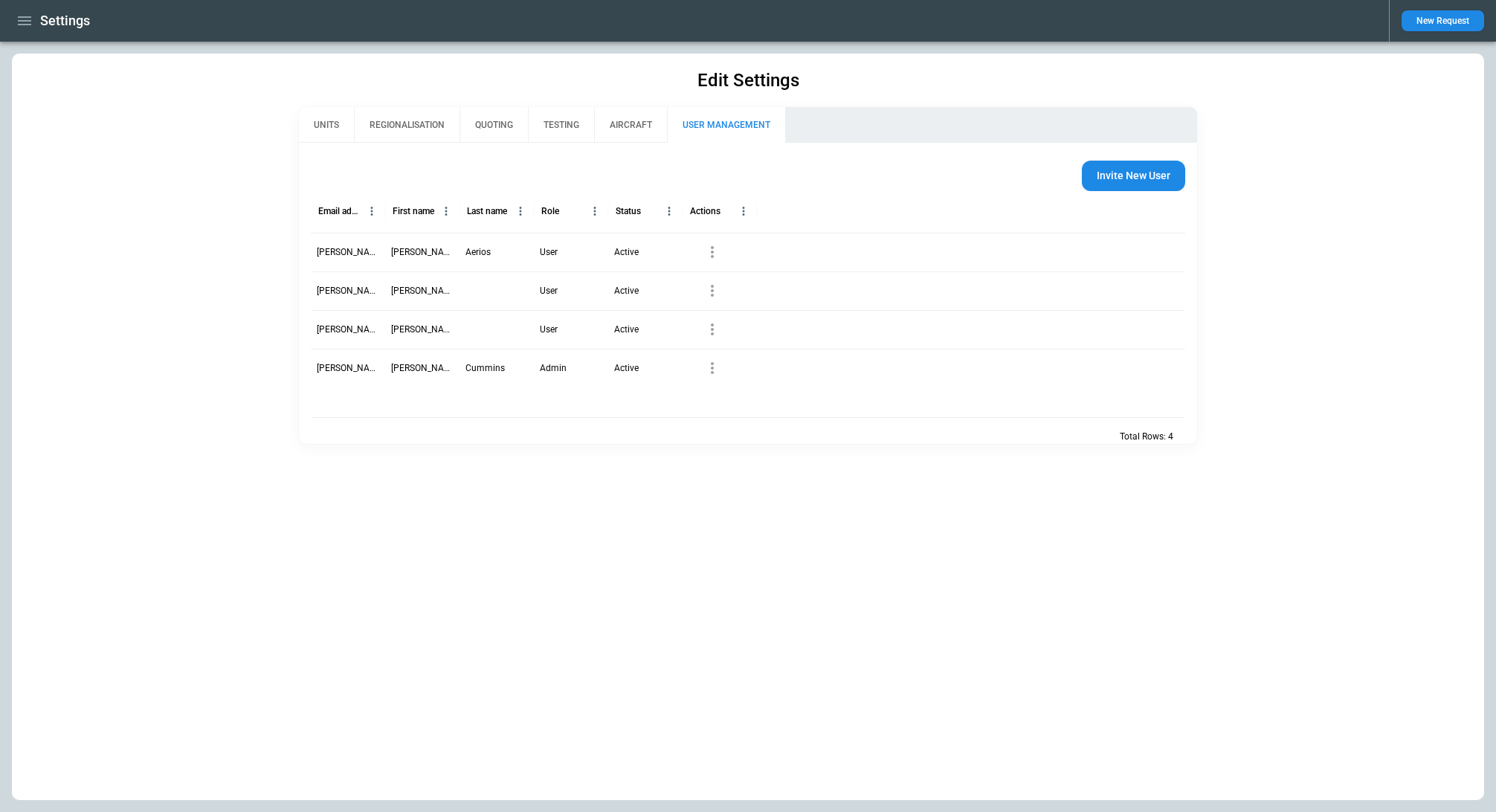
click at [337, 249] on p "dmytro@aerios.app" at bounding box center [347, 252] width 62 height 13
click at [716, 251] on icon "button" at bounding box center [712, 252] width 18 height 18
click at [578, 255] on div at bounding box center [748, 406] width 1496 height 812
click at [572, 255] on div "User" at bounding box center [571, 252] width 74 height 38
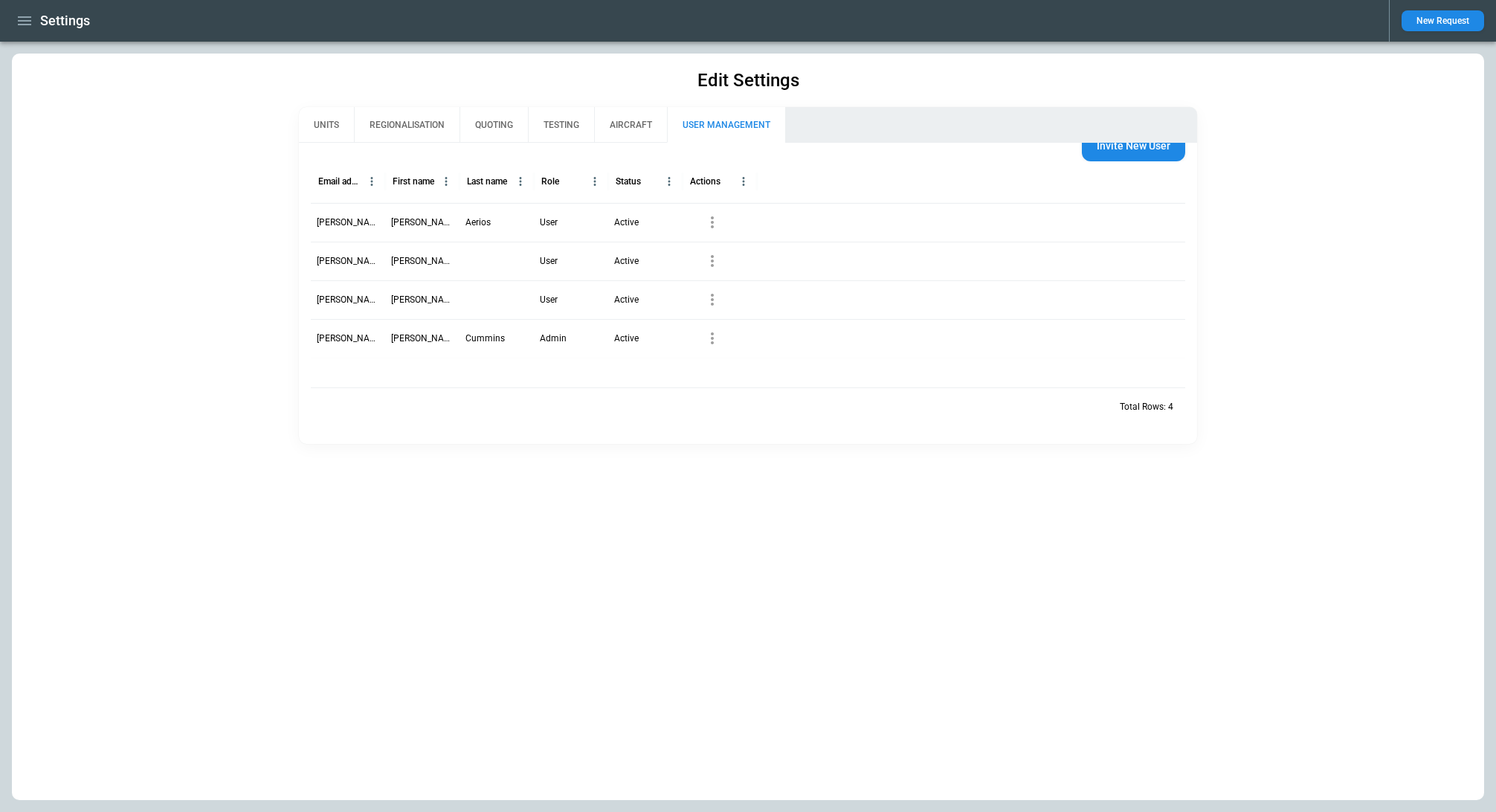
scroll to position [0, 0]
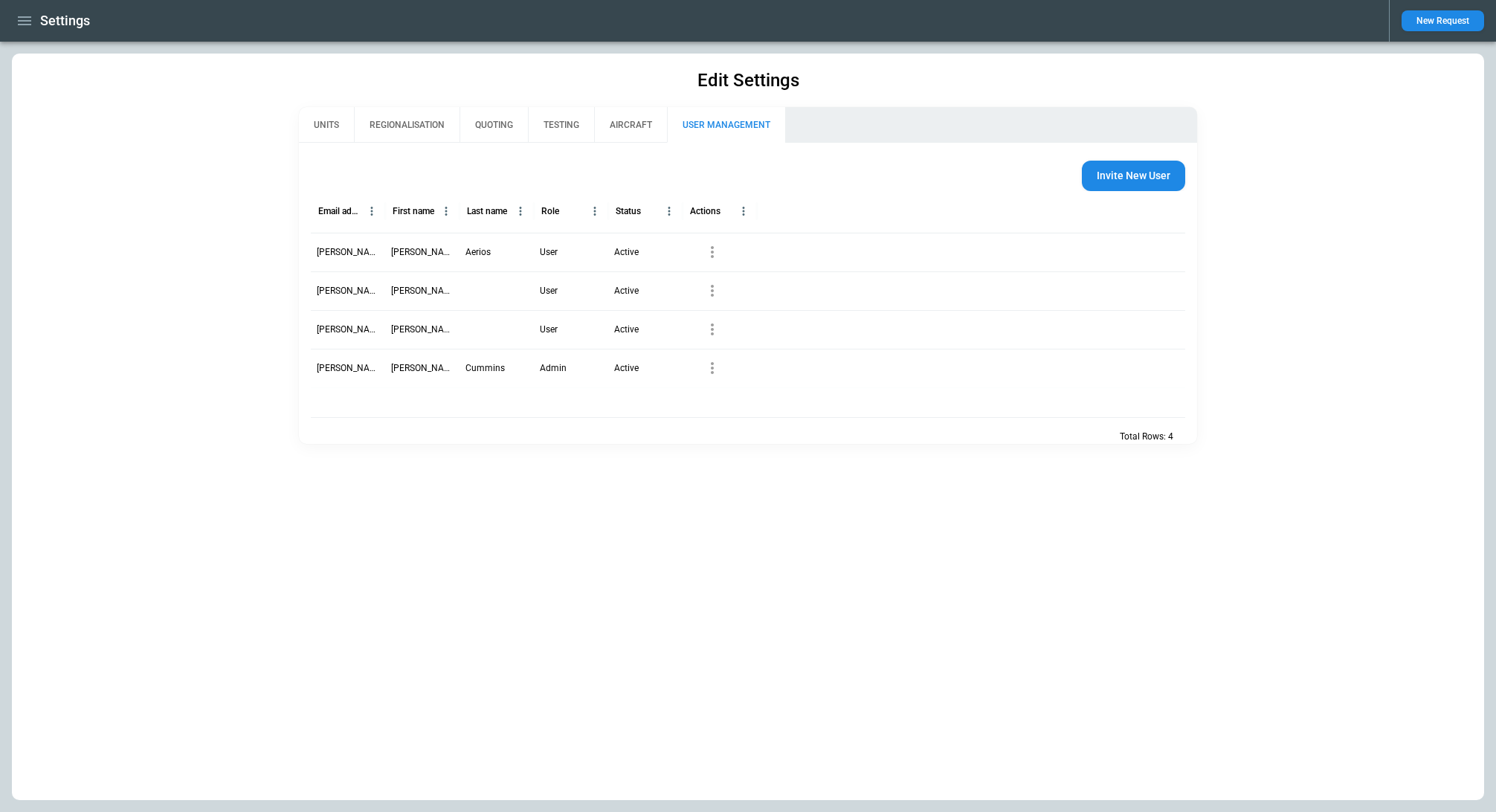
click at [16, 22] on icon "button" at bounding box center [25, 21] width 18 height 18
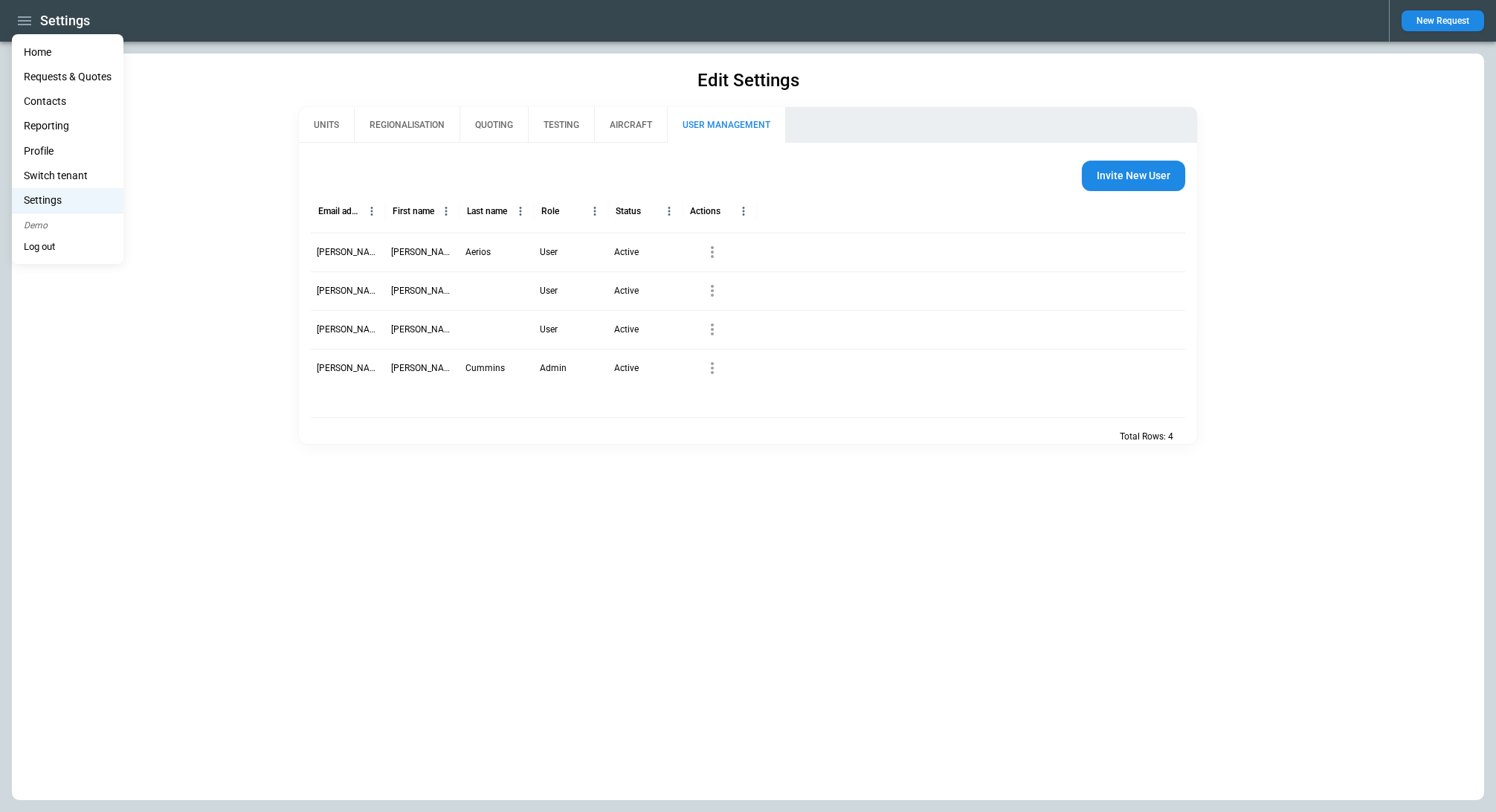
click at [53, 55] on li "Home" at bounding box center [68, 52] width 112 height 25
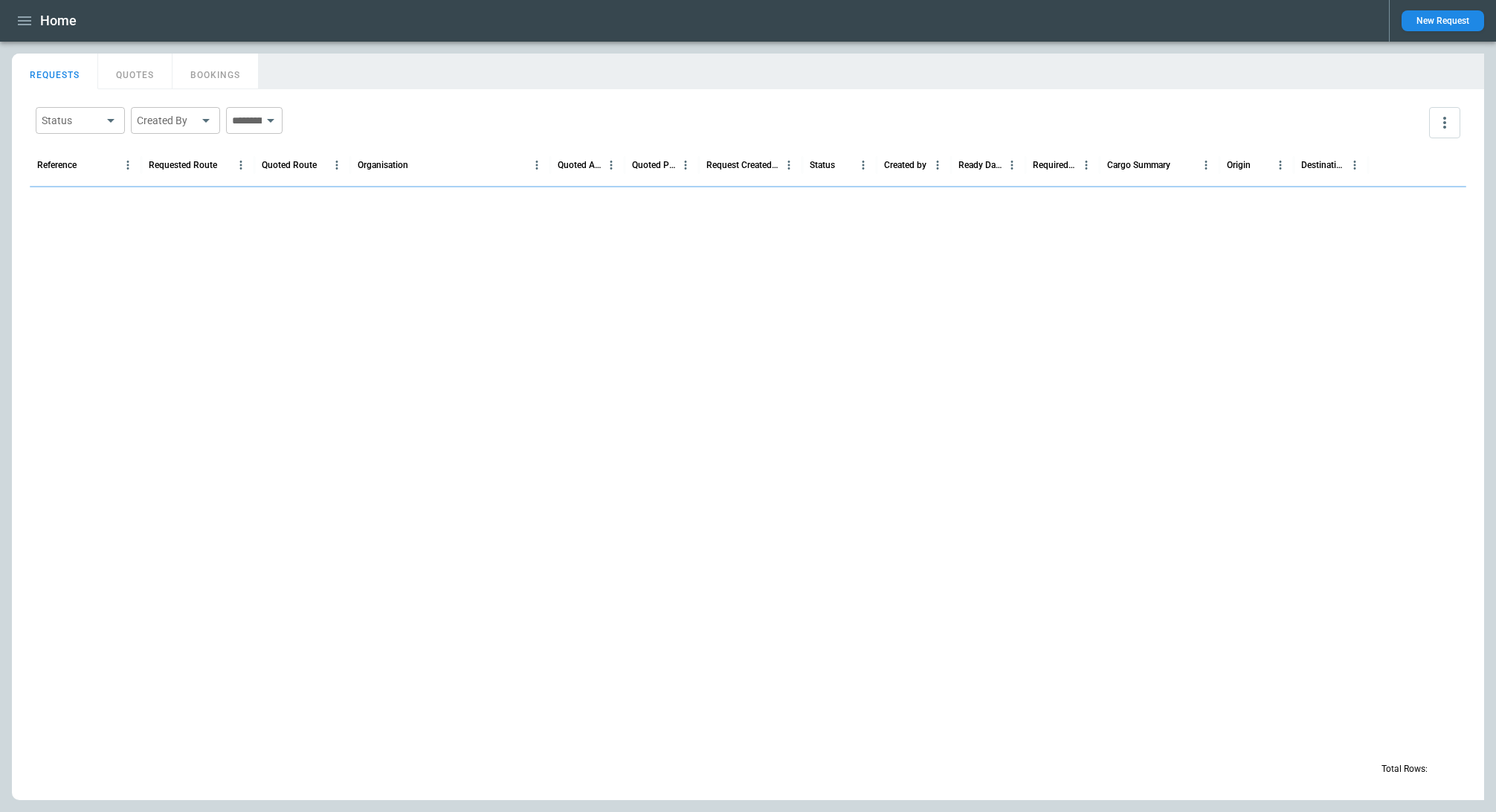
click at [27, 26] on icon "button" at bounding box center [25, 21] width 18 height 18
click at [61, 154] on li "Profile" at bounding box center [68, 151] width 112 height 25
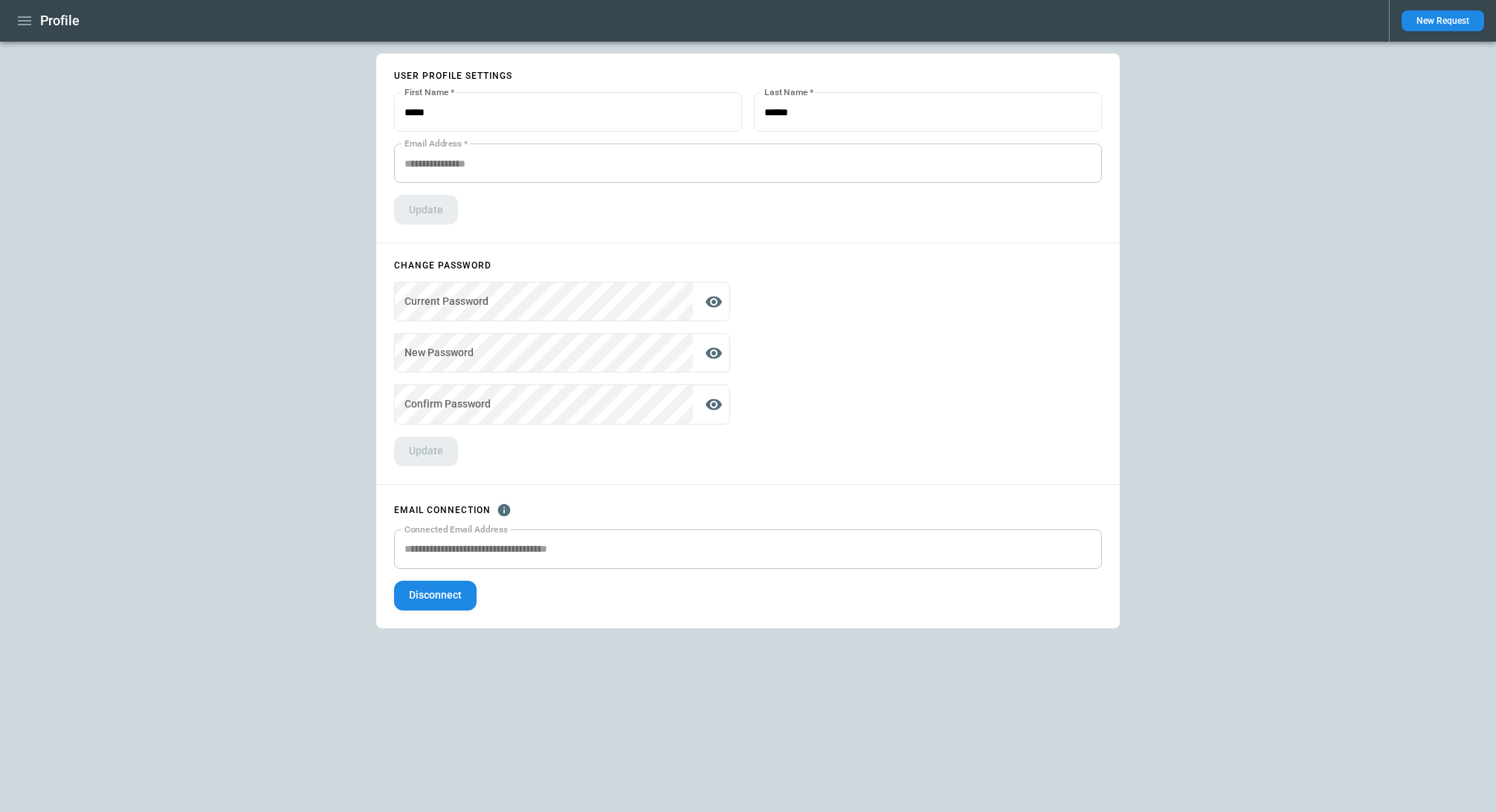
click at [31, 27] on icon "button" at bounding box center [25, 21] width 18 height 18
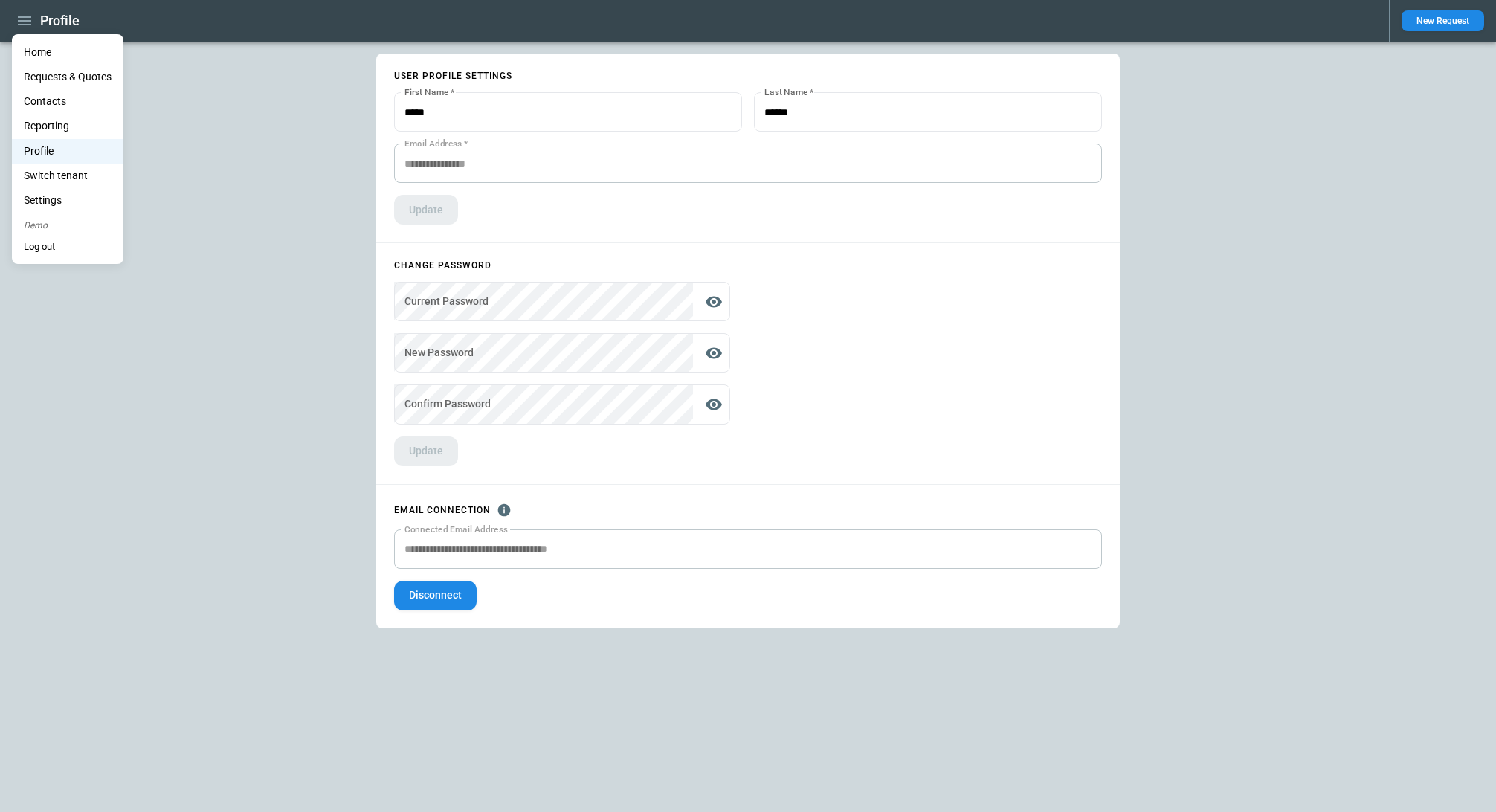
click at [49, 55] on li "Home" at bounding box center [68, 52] width 112 height 25
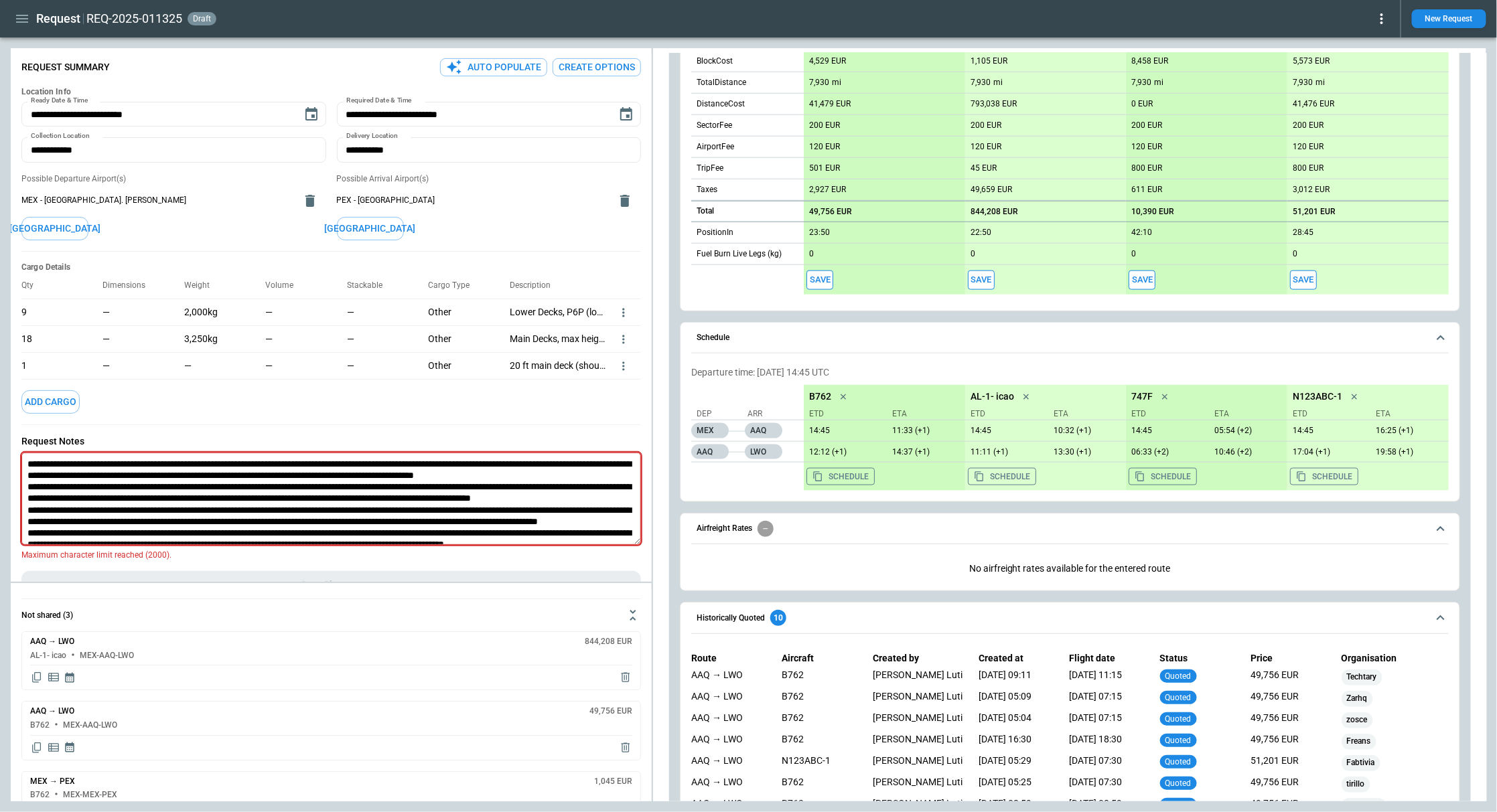
scroll to position [45, 0]
click at [887, 614] on span "Historically Quoted 10" at bounding box center [1062, 618] width 730 height 16
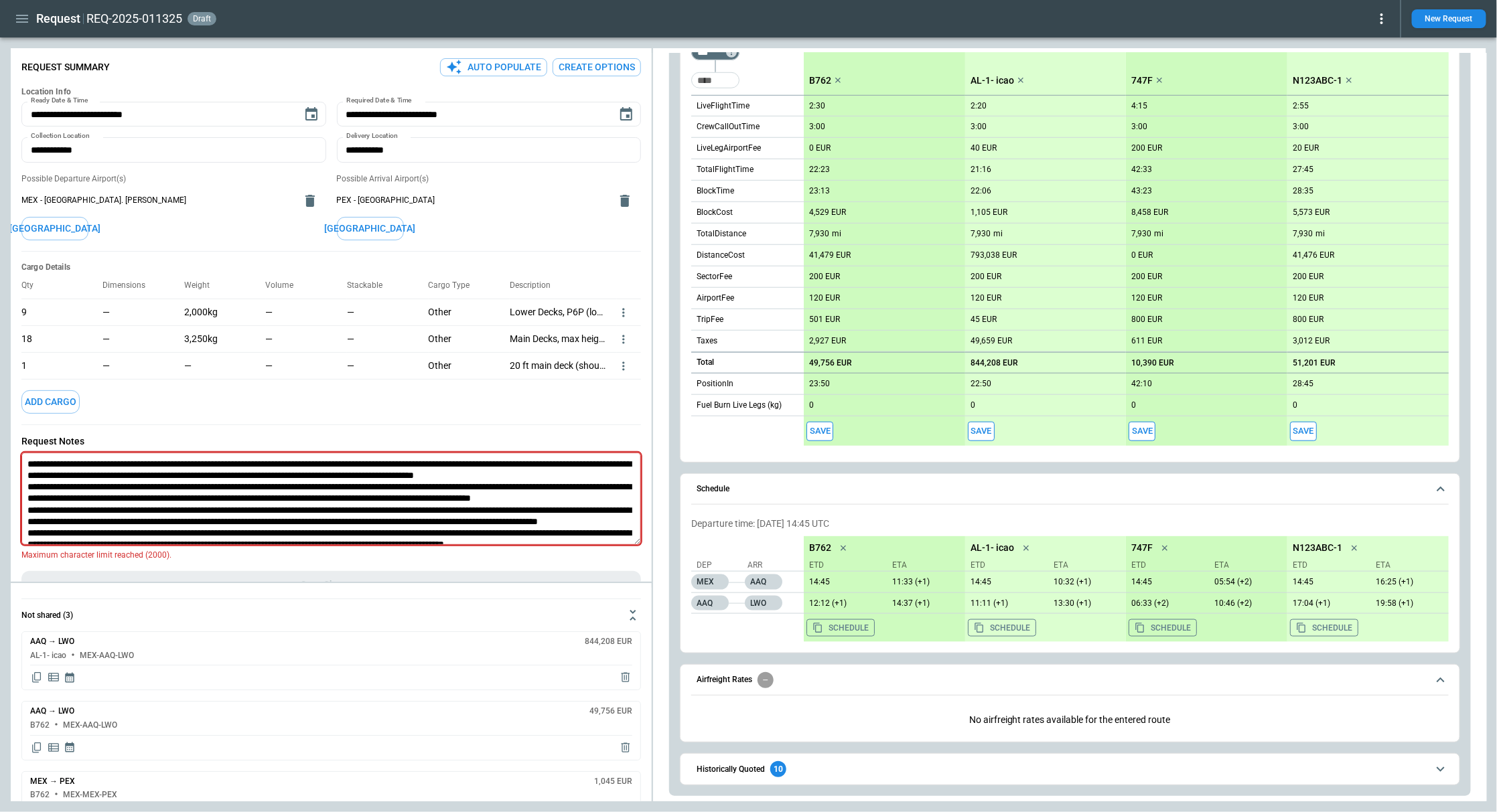
scroll to position [581, 0]
click at [860, 682] on span "Airfreight Rates" at bounding box center [1062, 680] width 730 height 16
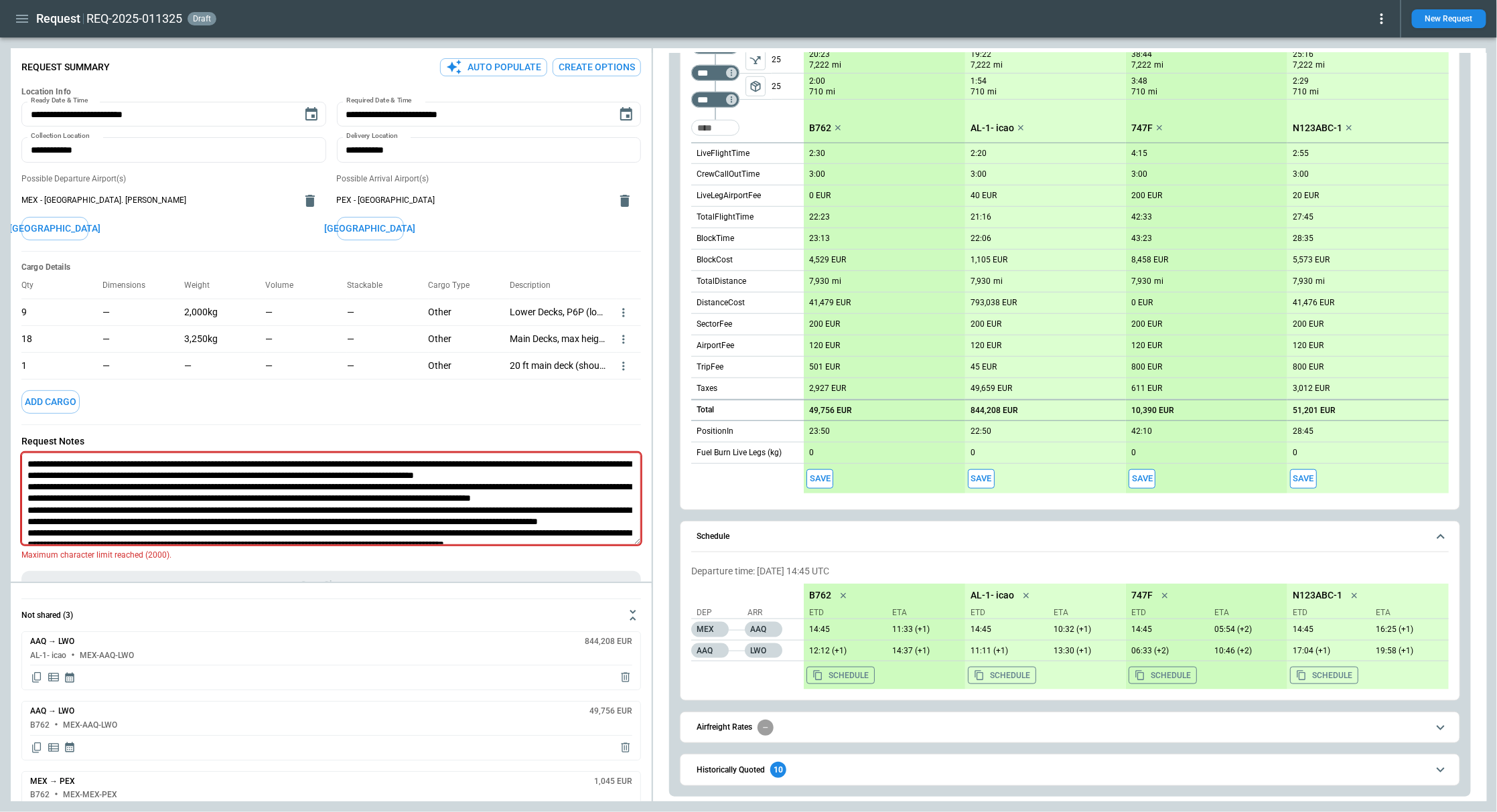
scroll to position [533, 0]
click at [897, 539] on span "Schedule" at bounding box center [1062, 536] width 730 height 9
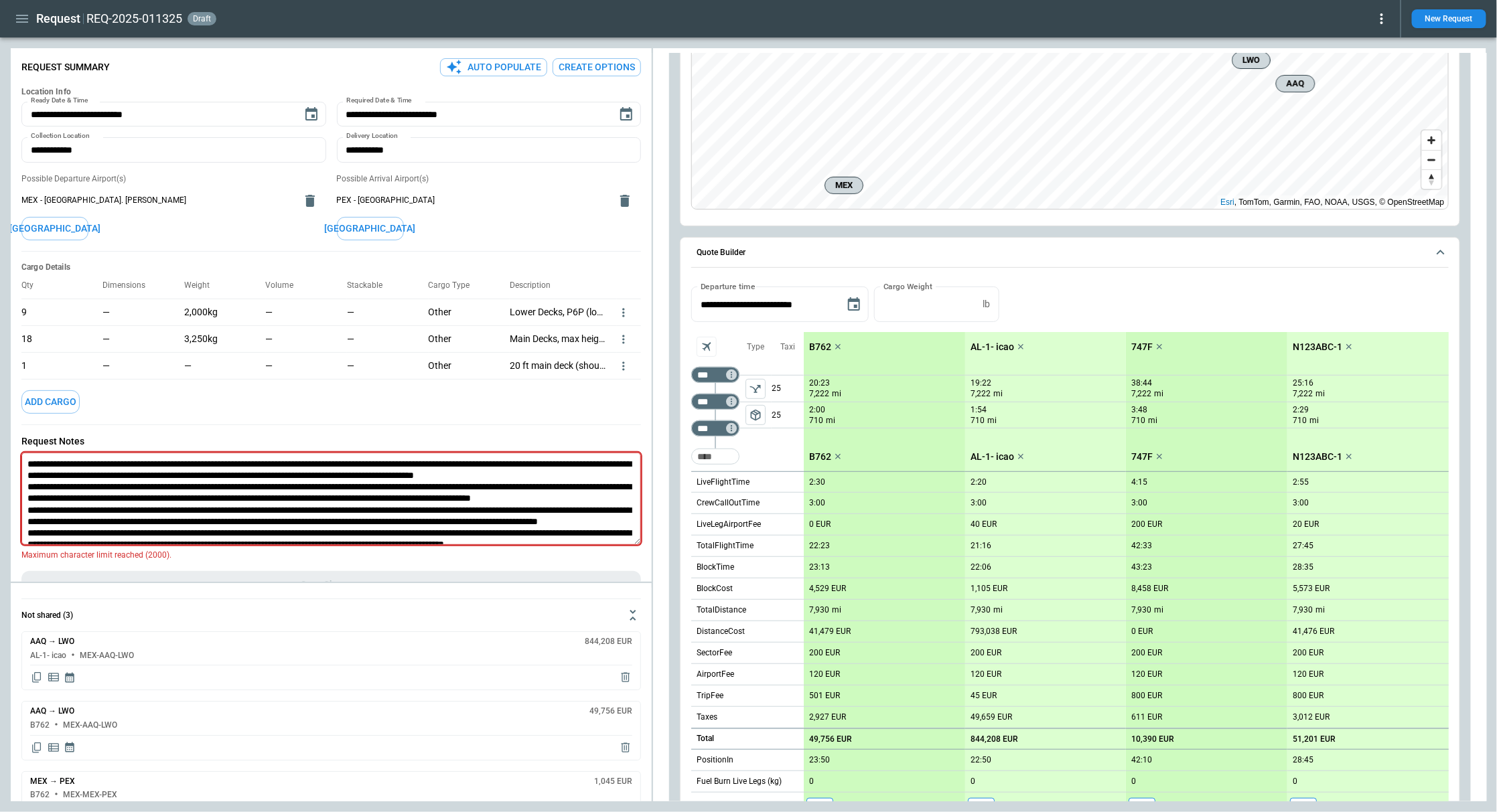
scroll to position [155, 0]
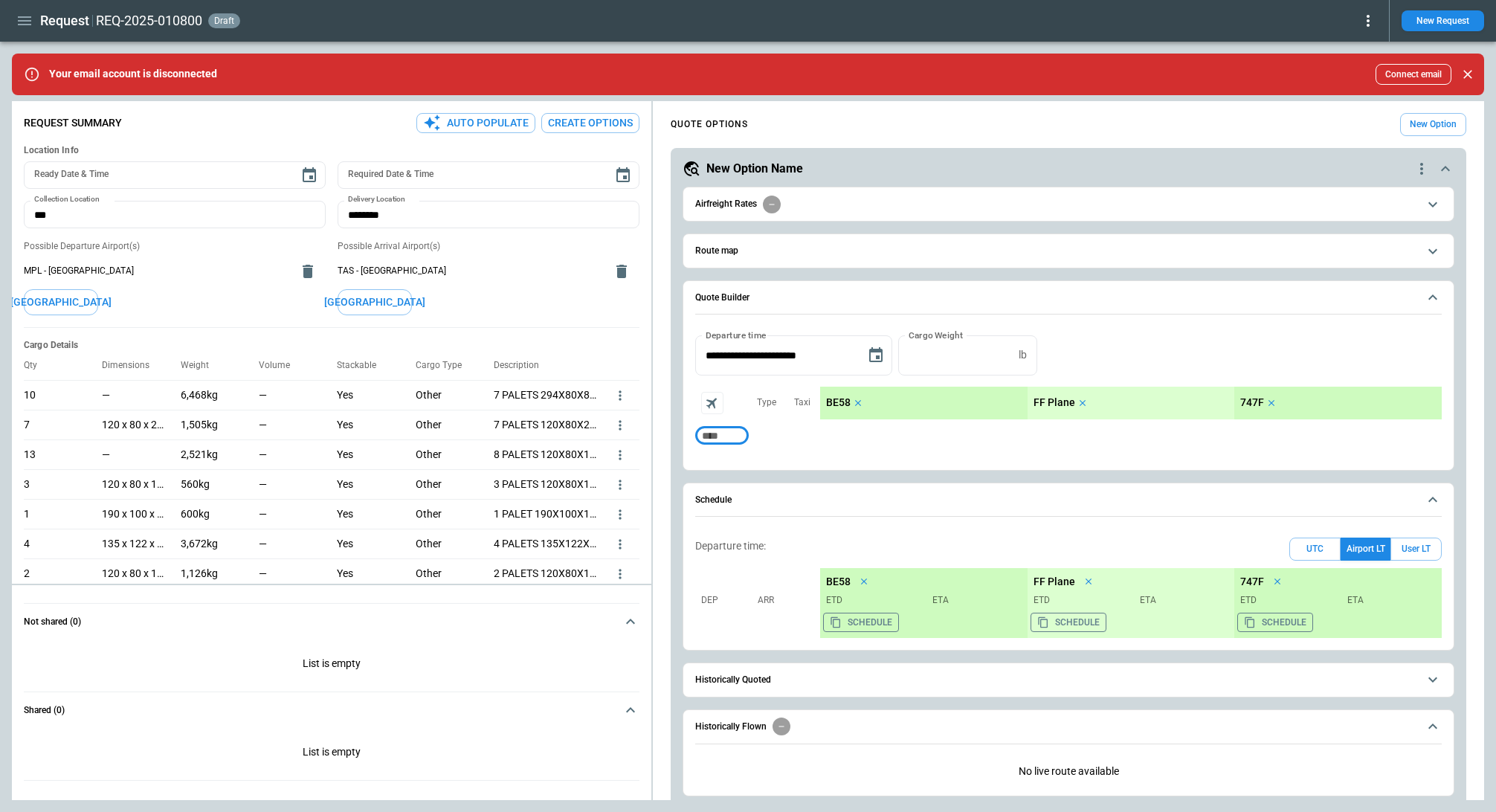
click at [26, 27] on icon "button" at bounding box center [25, 21] width 18 height 18
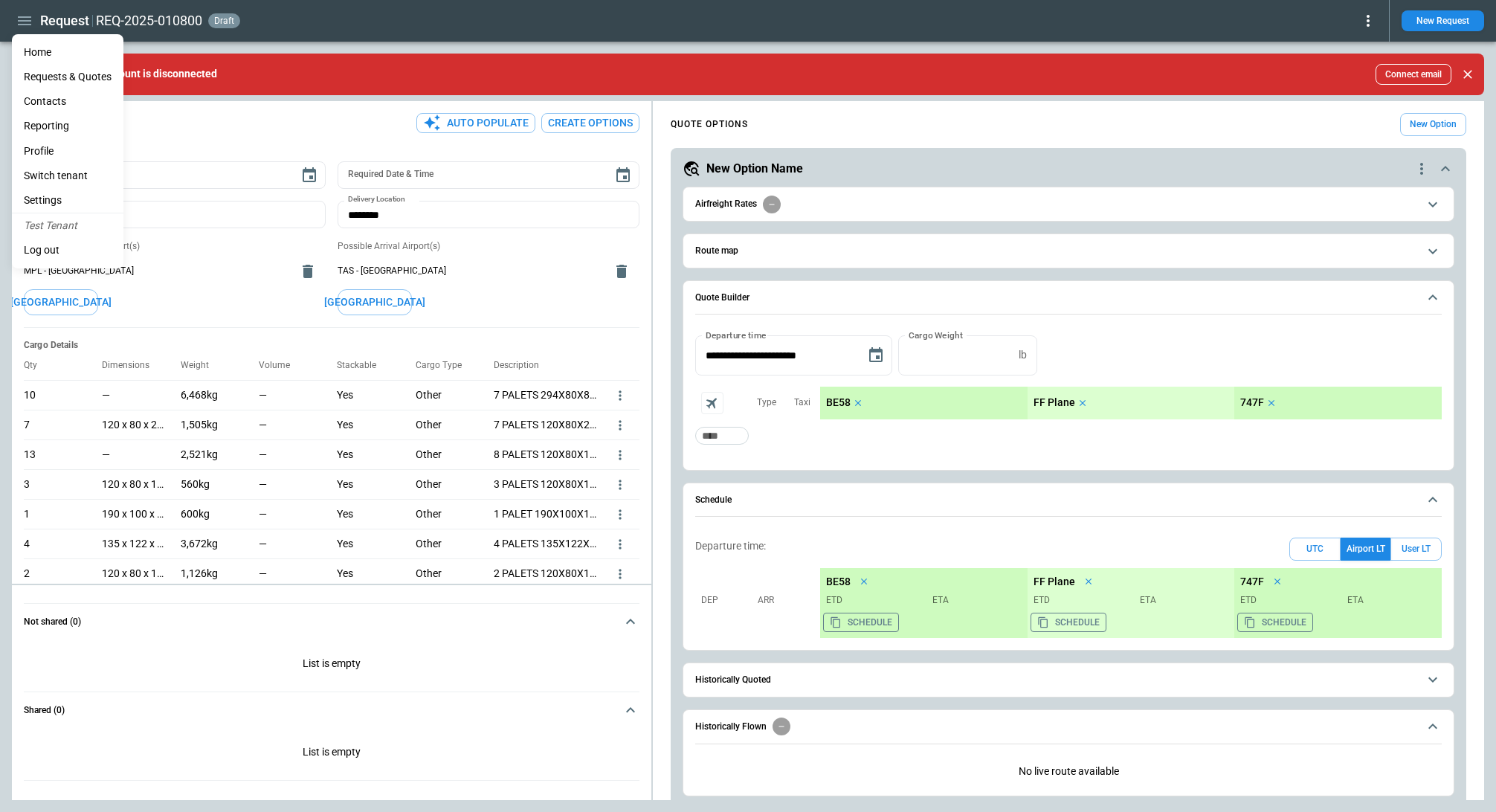
click at [37, 48] on li "Home" at bounding box center [68, 52] width 112 height 25
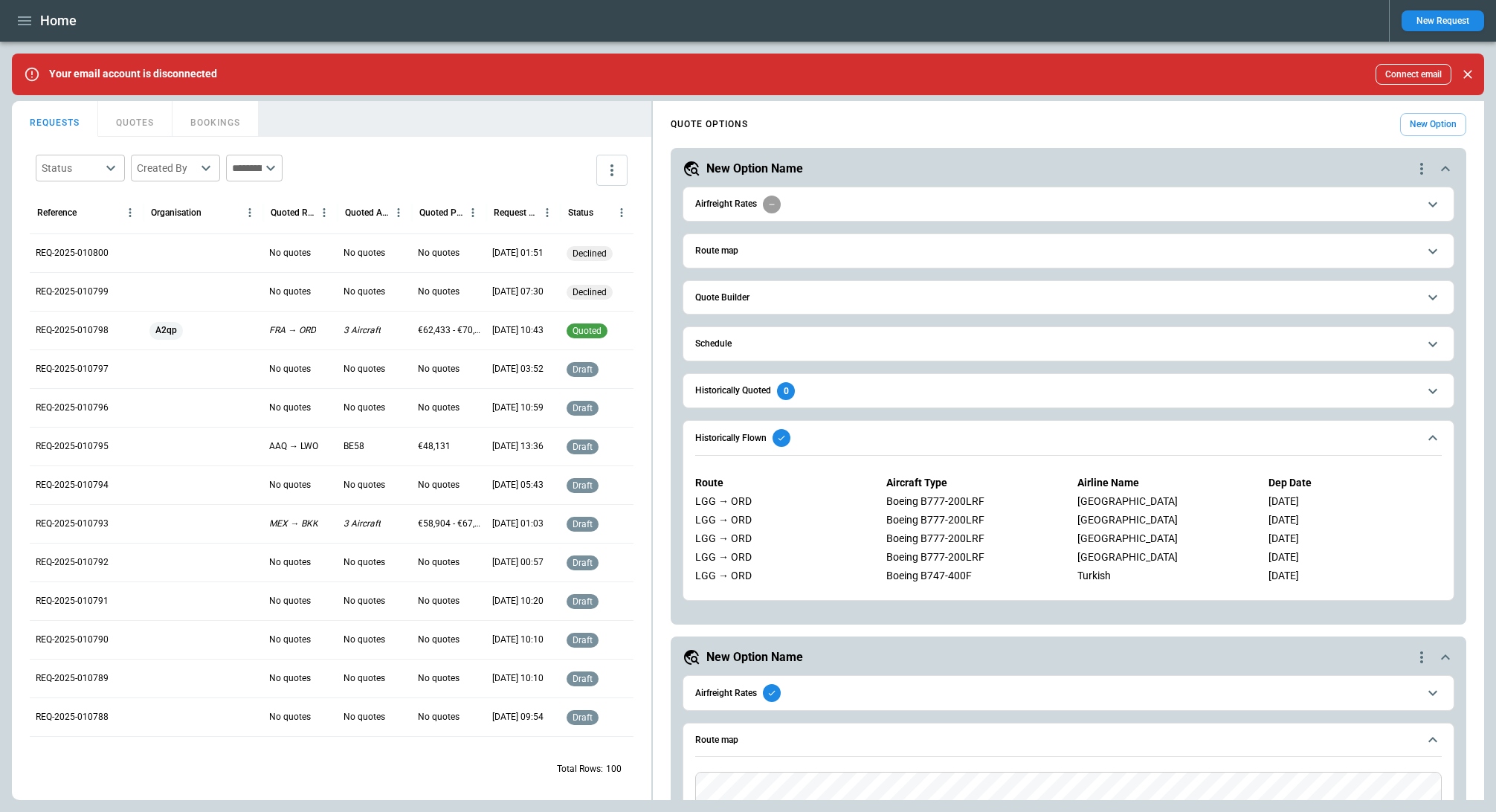
click at [871, 433] on span "Historically Flown" at bounding box center [1056, 438] width 722 height 18
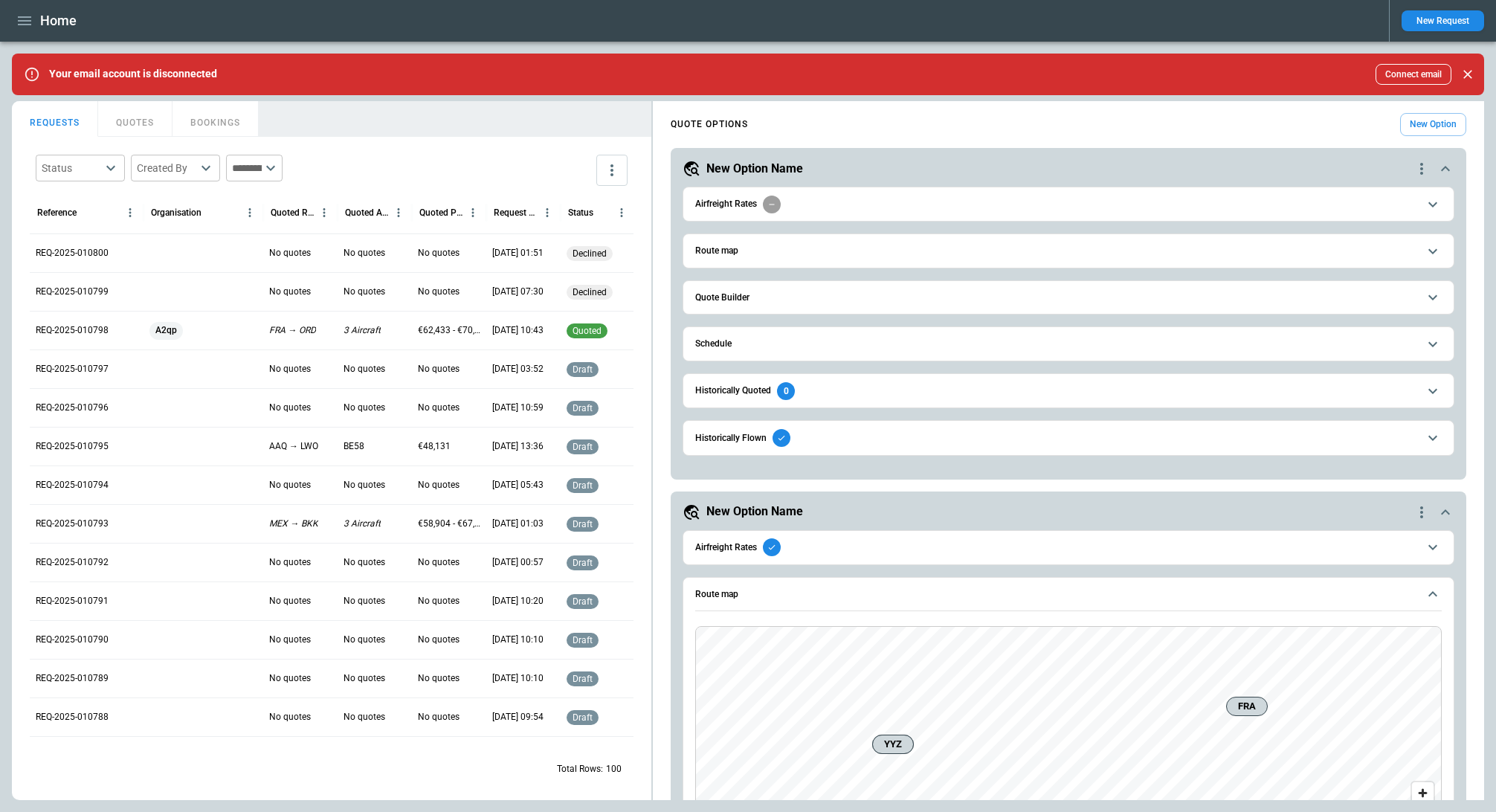
click at [871, 433] on span "Historically Flown" at bounding box center [1056, 438] width 722 height 18
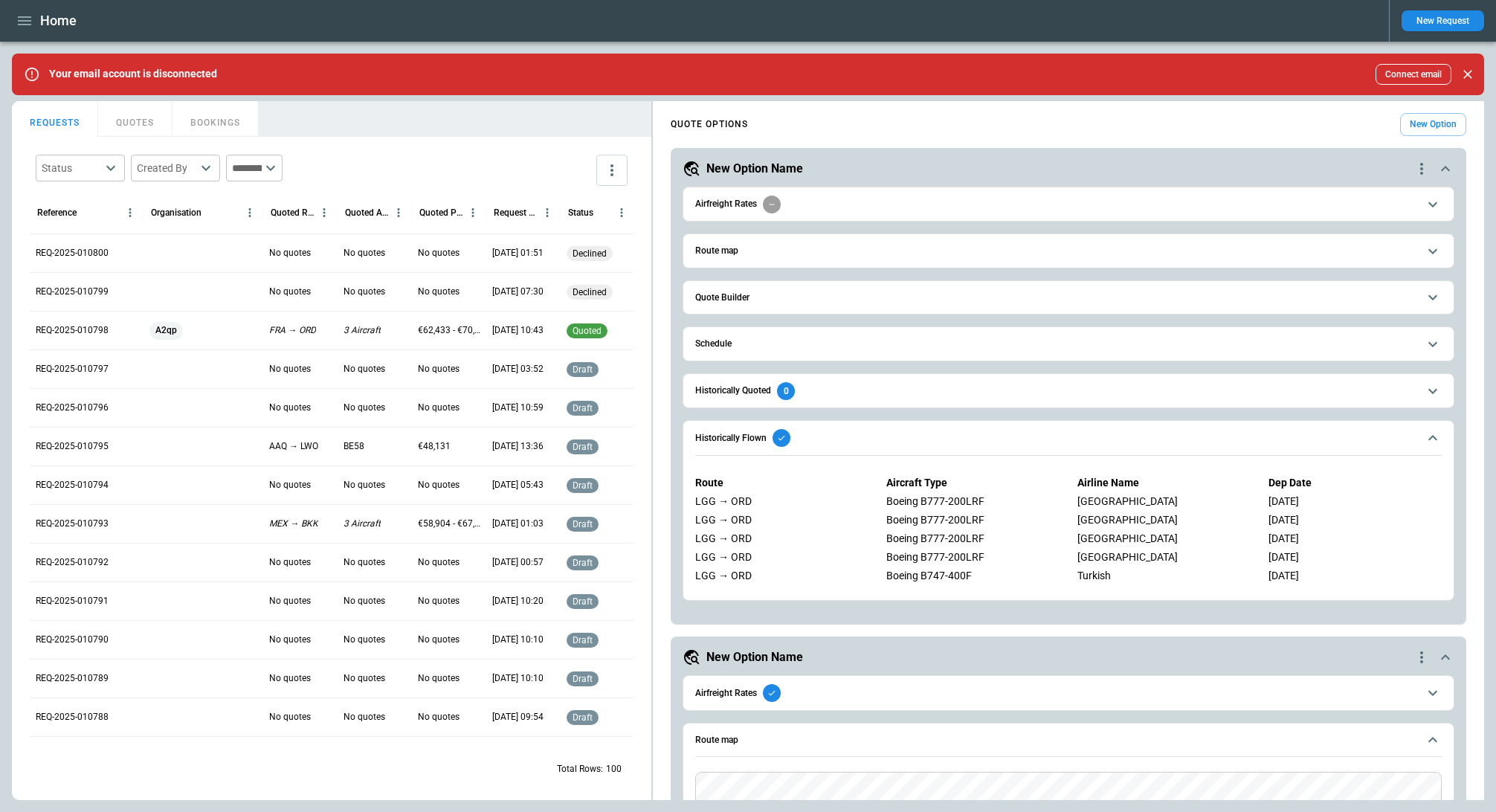
click at [871, 433] on span "Historically Flown" at bounding box center [1056, 438] width 722 height 18
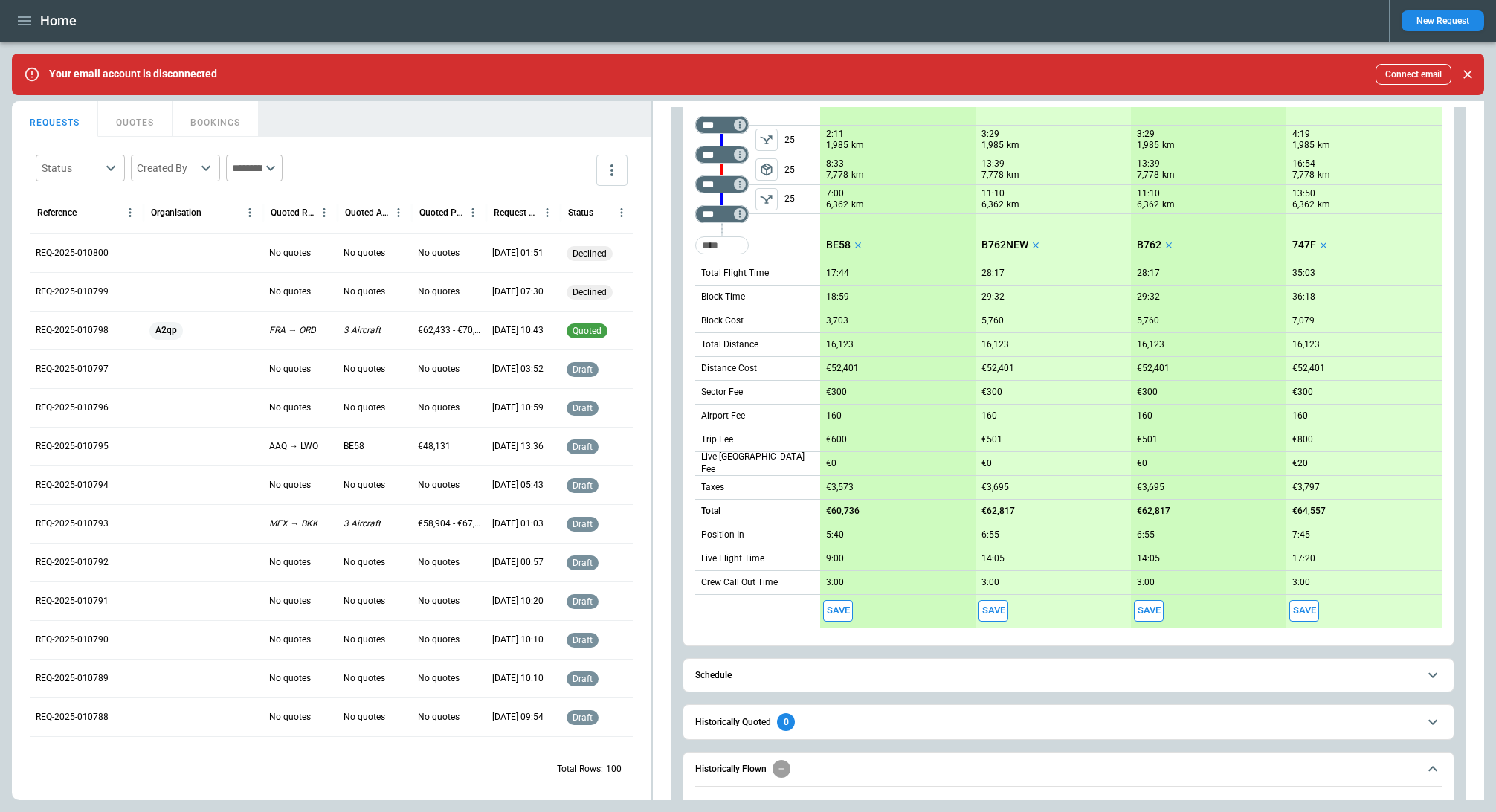
scroll to position [1105, 0]
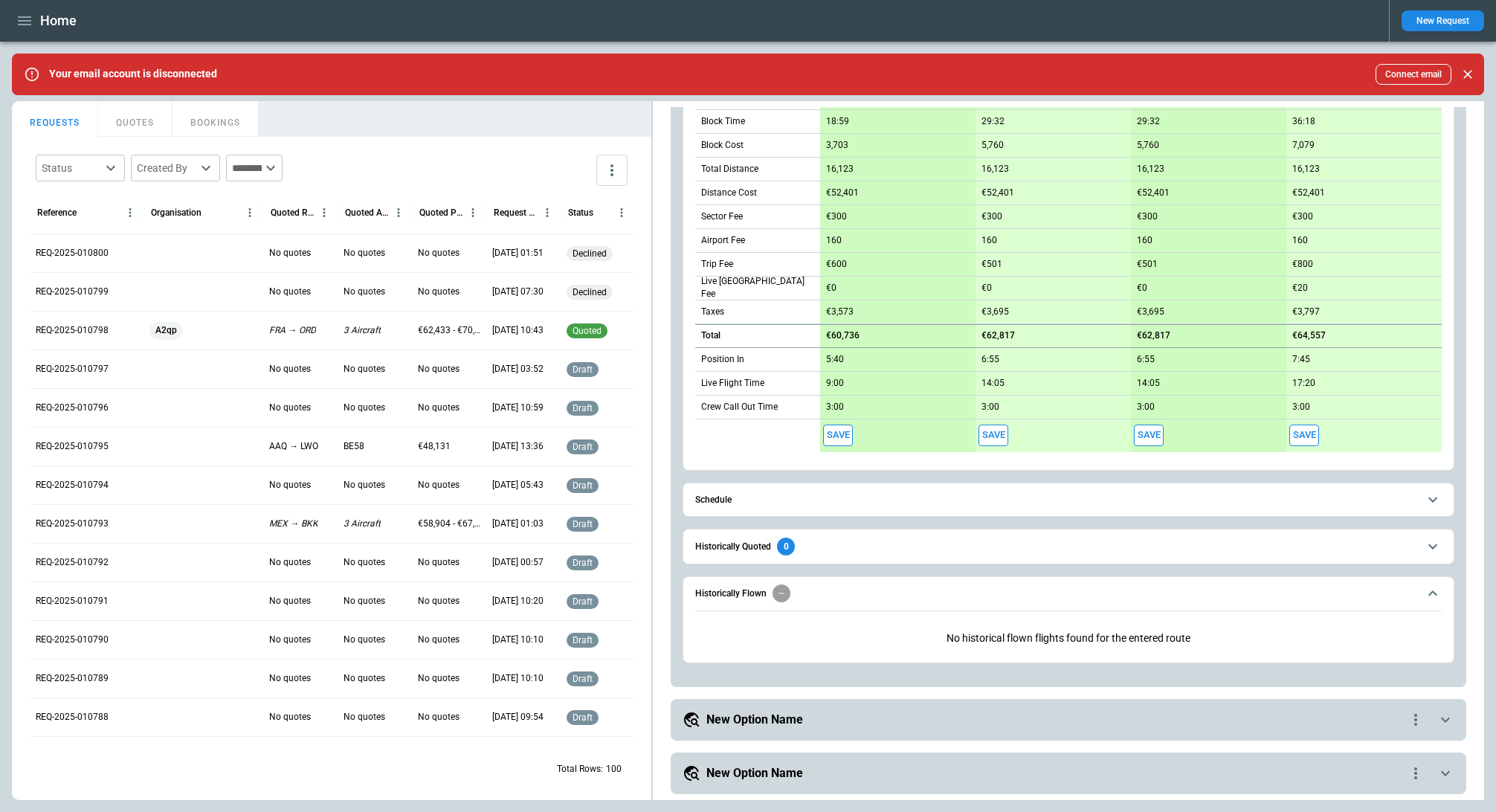
click at [909, 599] on span "Historically Flown" at bounding box center [1056, 593] width 722 height 18
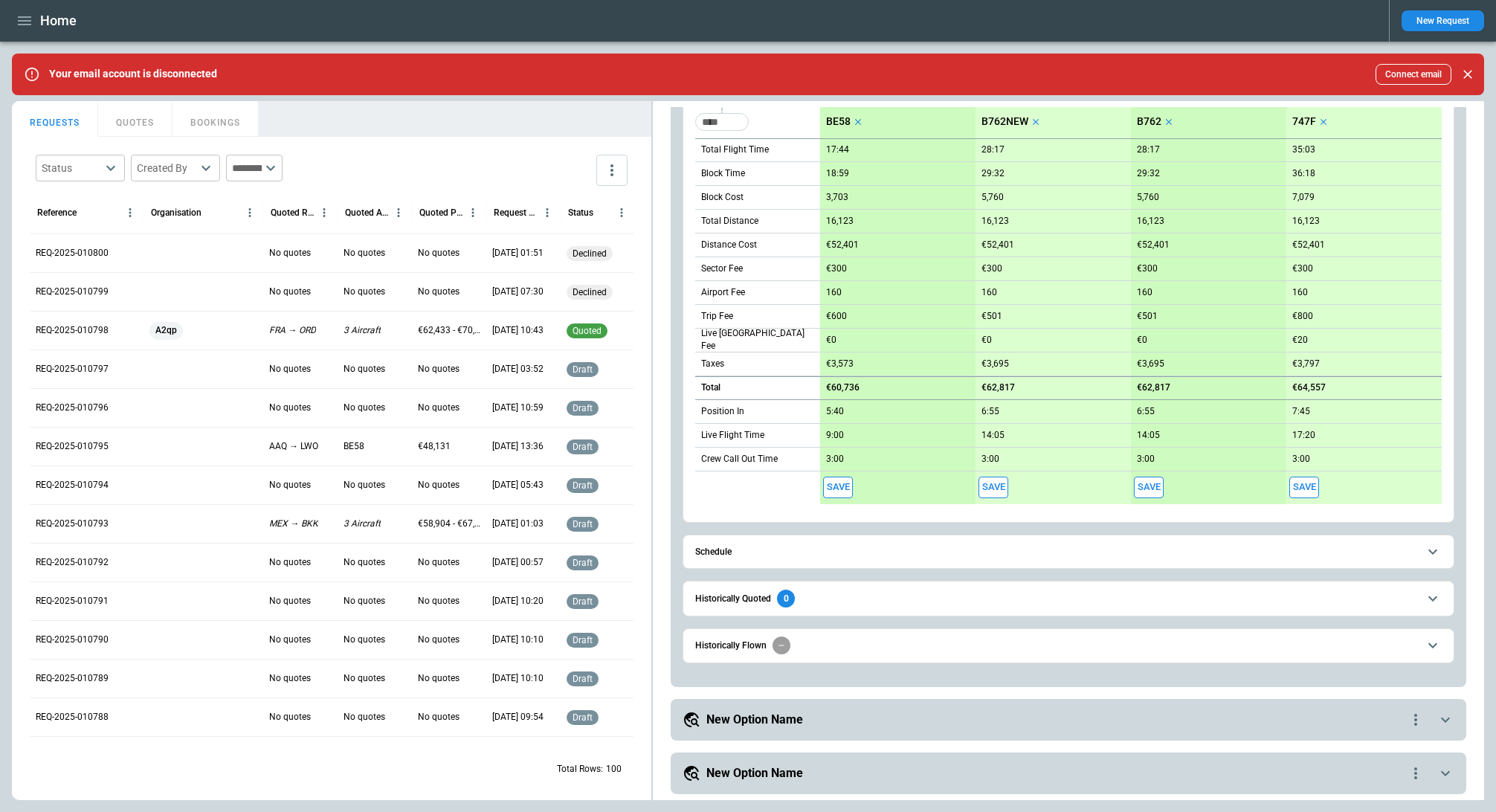
scroll to position [1052, 0]
